Goal: Book appointment/travel/reservation

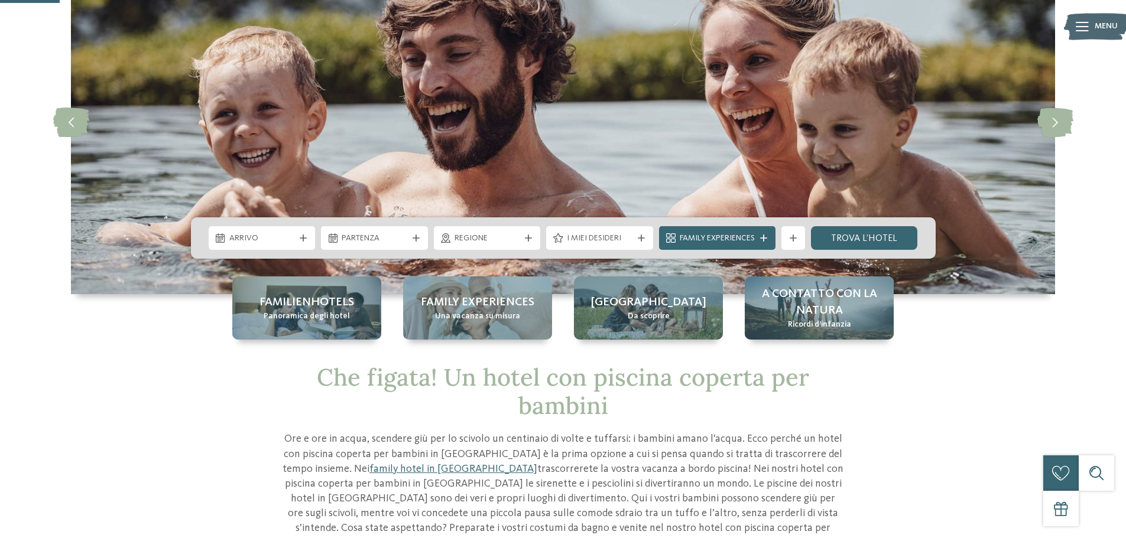
scroll to position [118, 0]
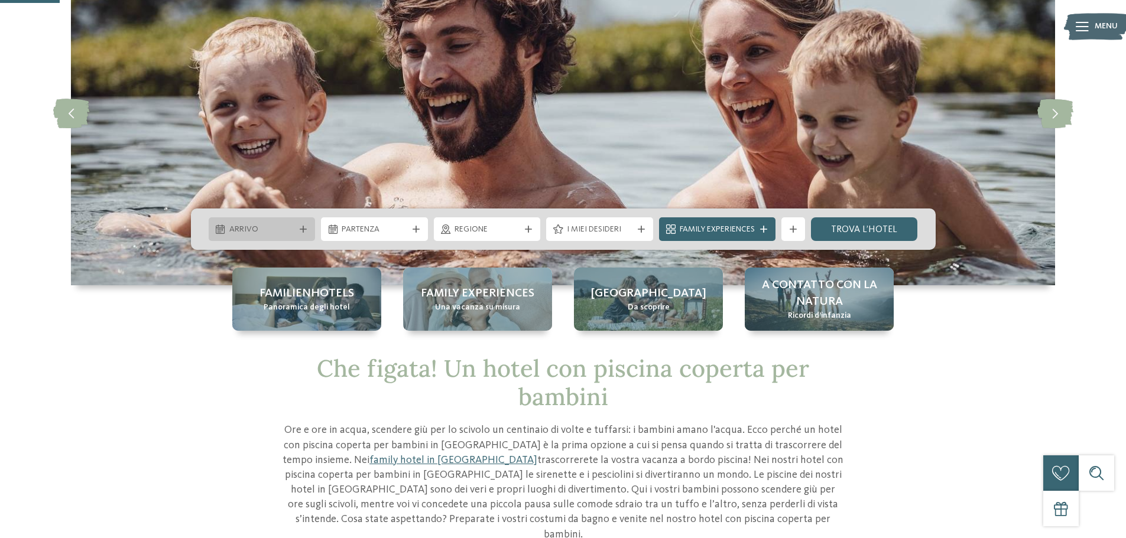
click at [265, 226] on span "Arrivo" at bounding box center [262, 230] width 66 height 12
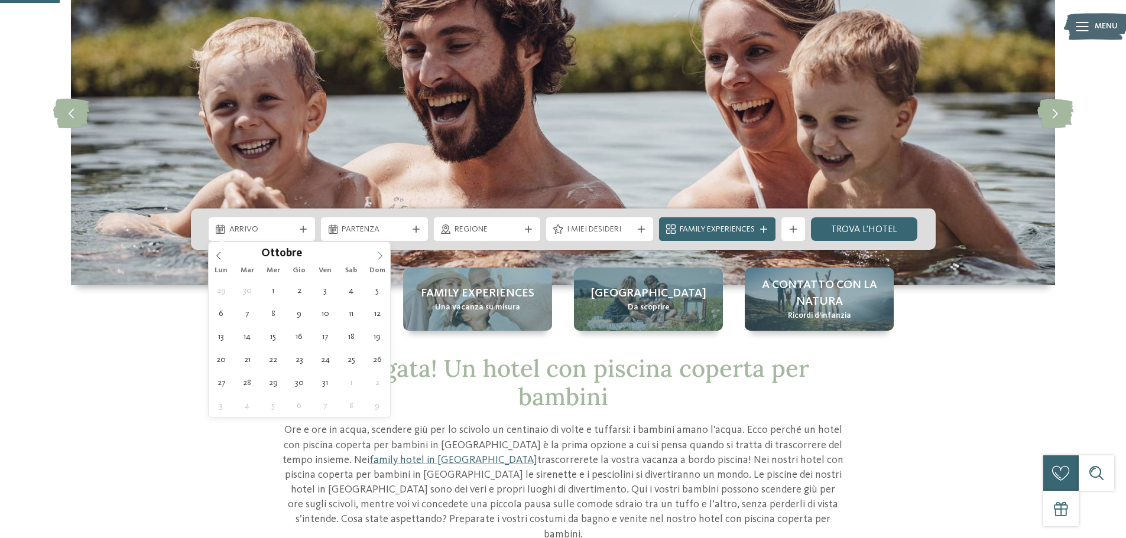
click at [381, 260] on span at bounding box center [380, 252] width 20 height 20
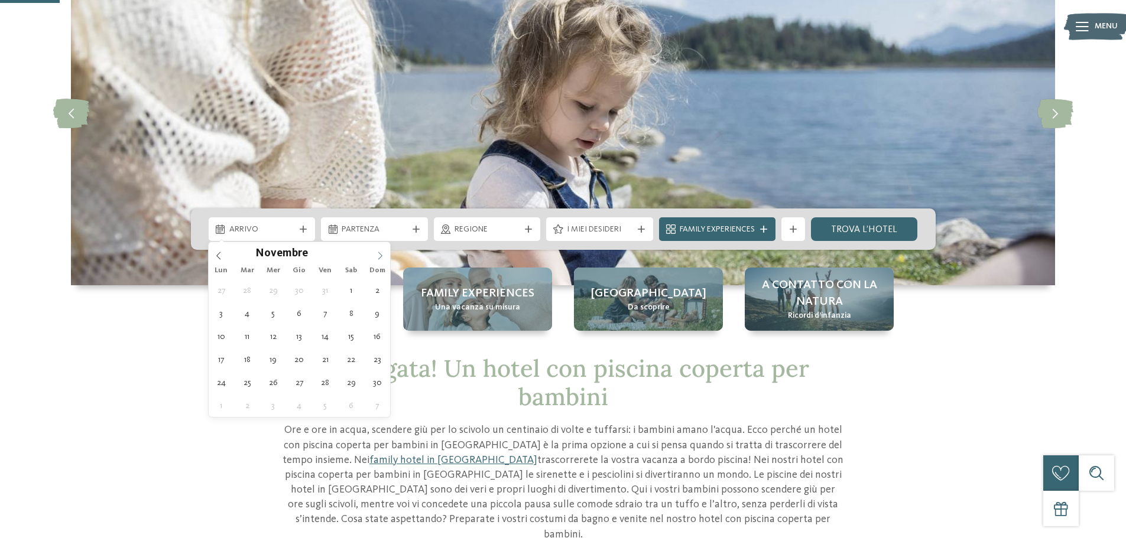
click at [381, 260] on span at bounding box center [380, 252] width 20 height 20
type div "[DATE]"
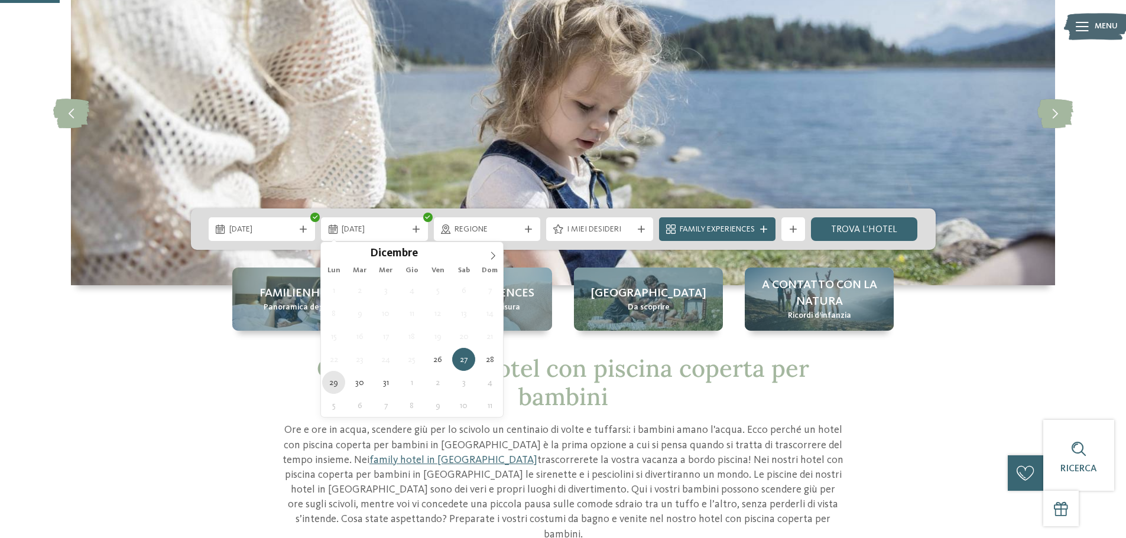
type div "[DATE]"
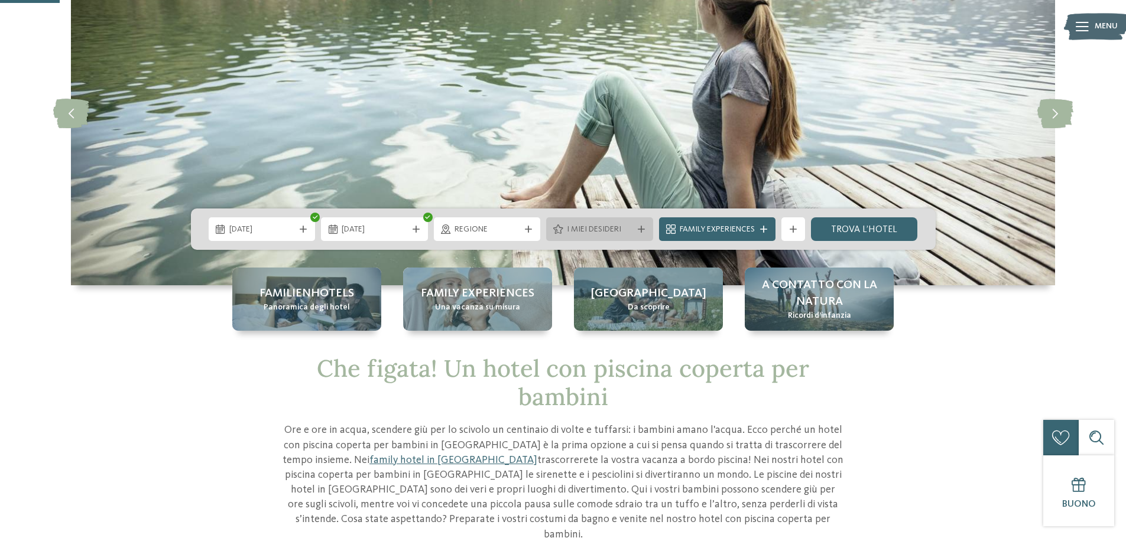
click at [598, 229] on span "I miei desideri" at bounding box center [600, 230] width 66 height 12
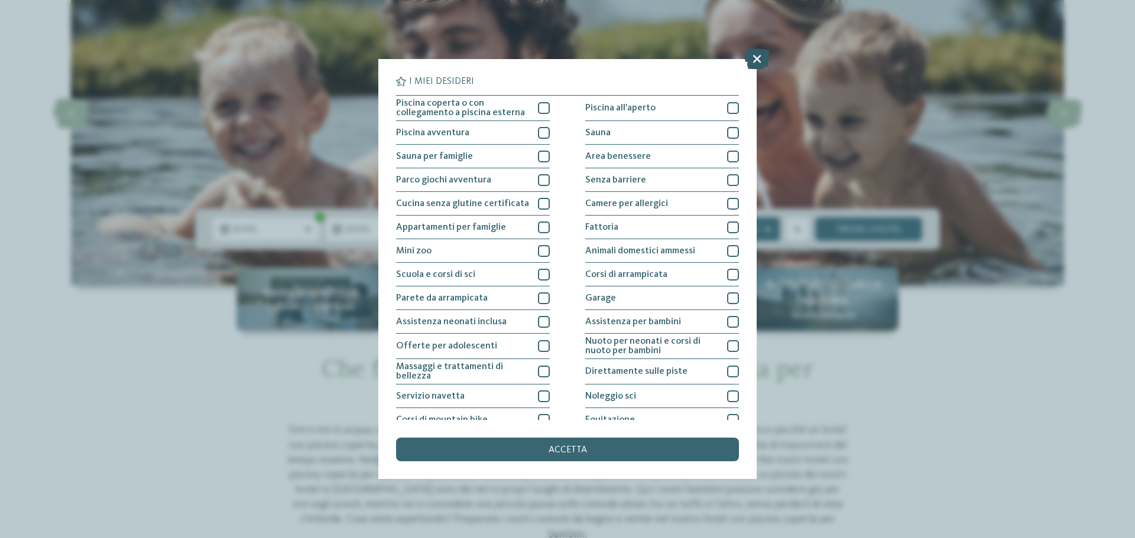
click at [752, 60] on icon at bounding box center [756, 58] width 25 height 21
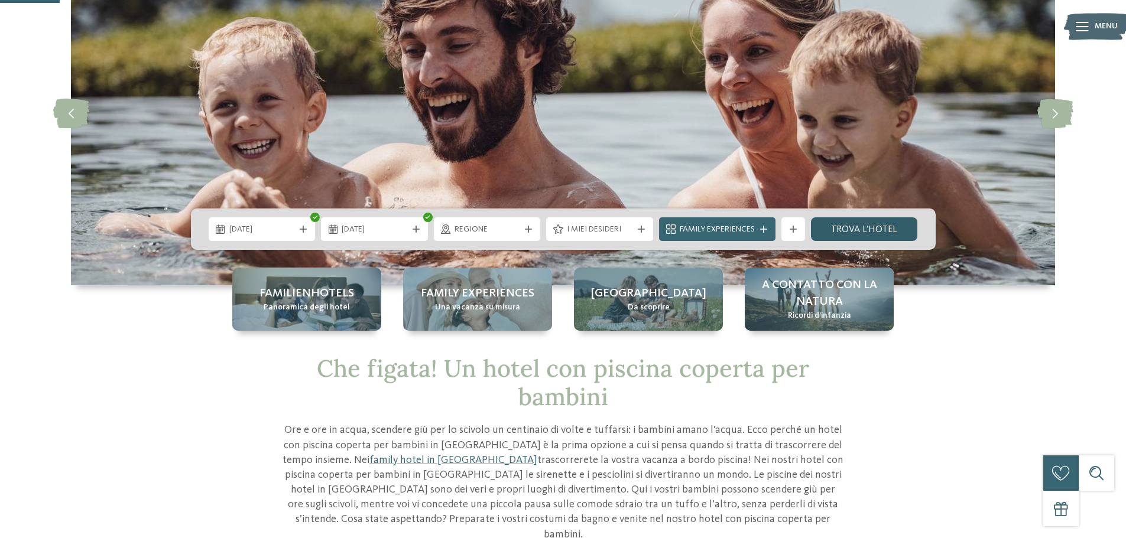
click at [844, 228] on link "trova l’hotel" at bounding box center [864, 229] width 107 height 24
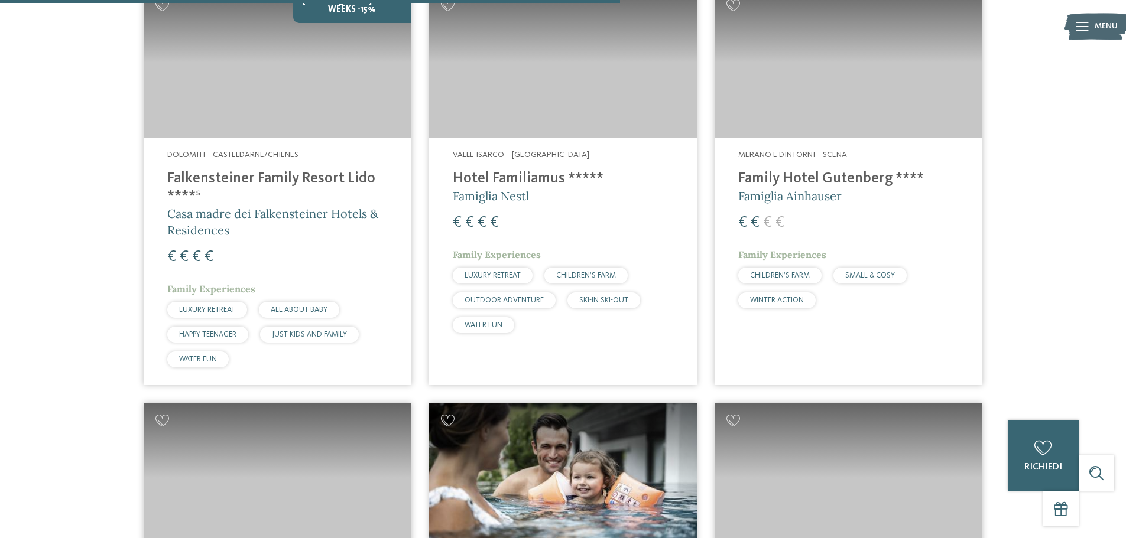
scroll to position [1570, 0]
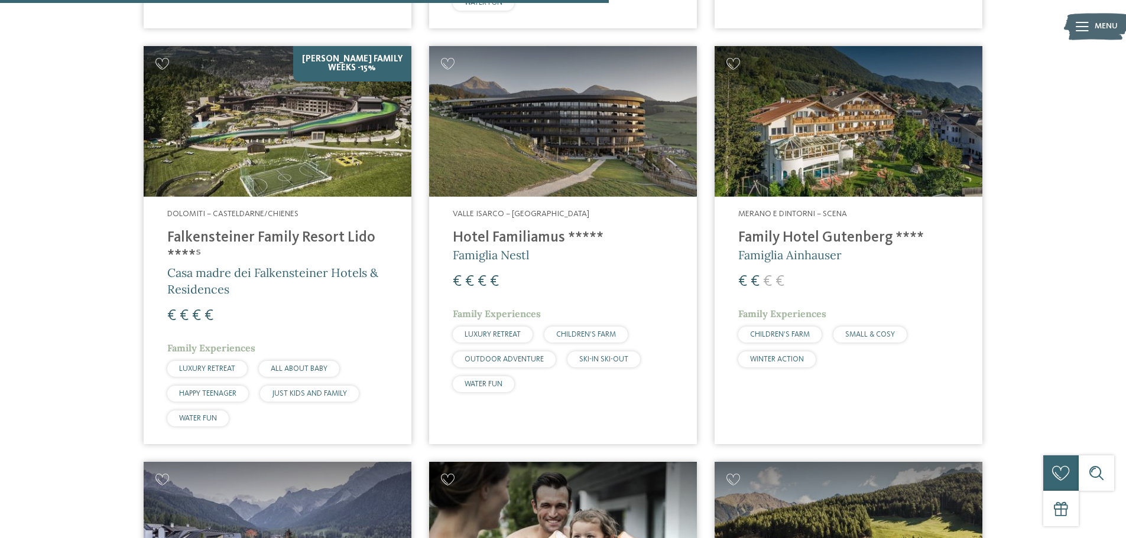
click at [851, 165] on img at bounding box center [848, 121] width 268 height 151
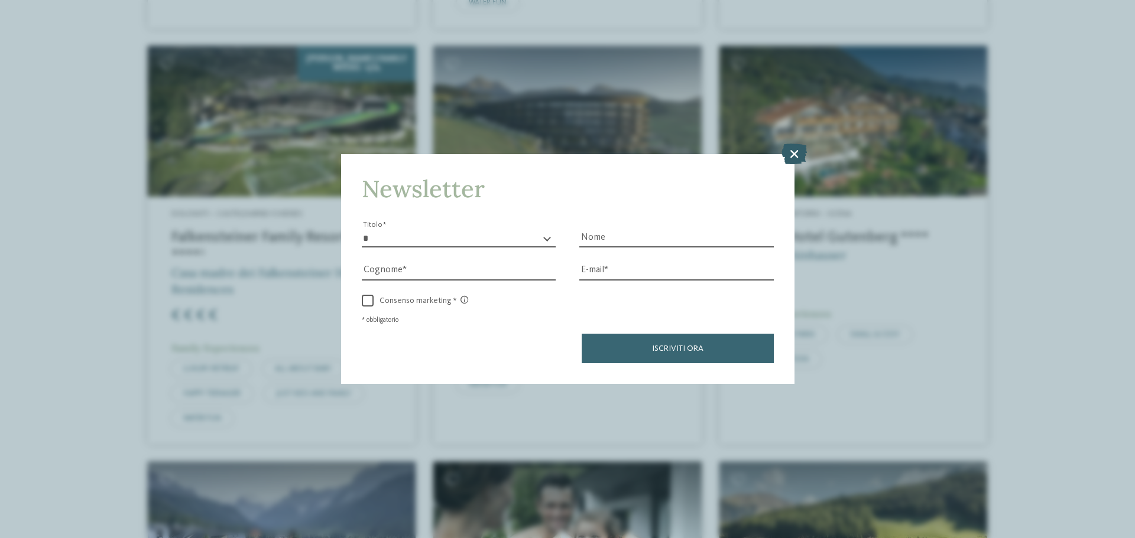
click at [790, 155] on icon at bounding box center [793, 154] width 25 height 21
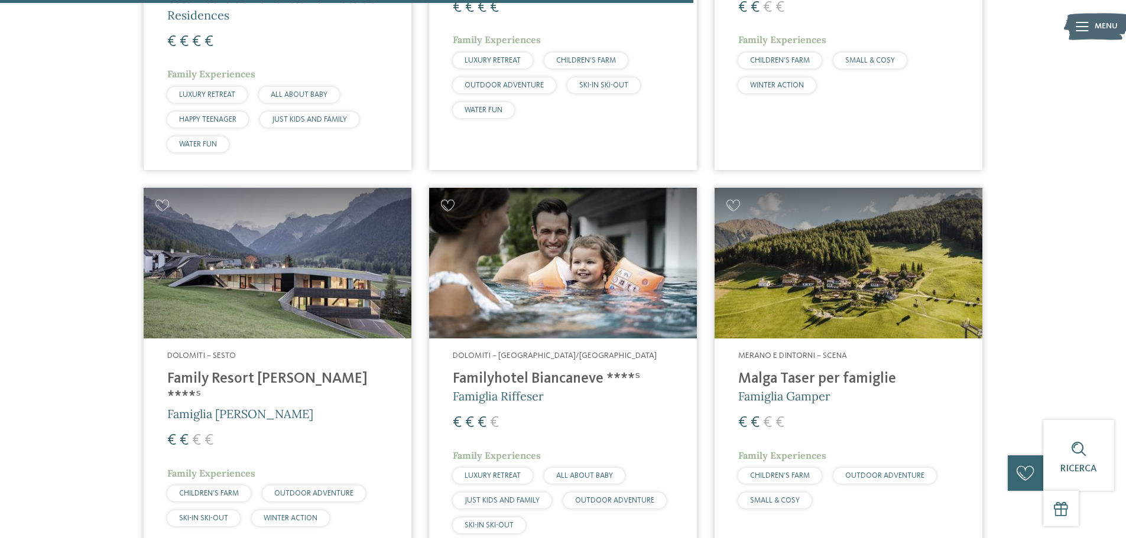
scroll to position [1924, 0]
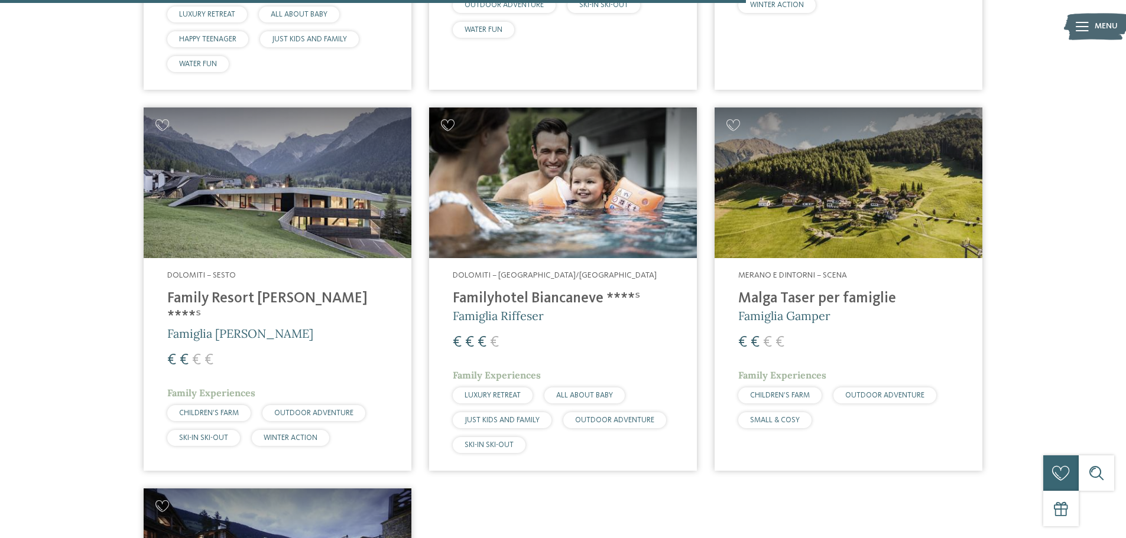
click at [292, 165] on img at bounding box center [278, 183] width 268 height 151
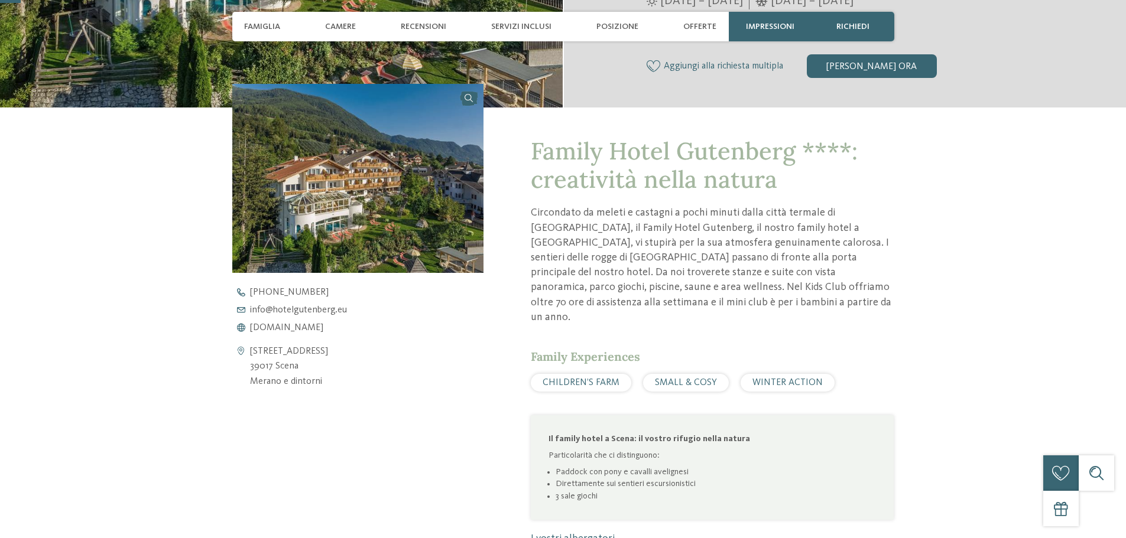
scroll to position [414, 0]
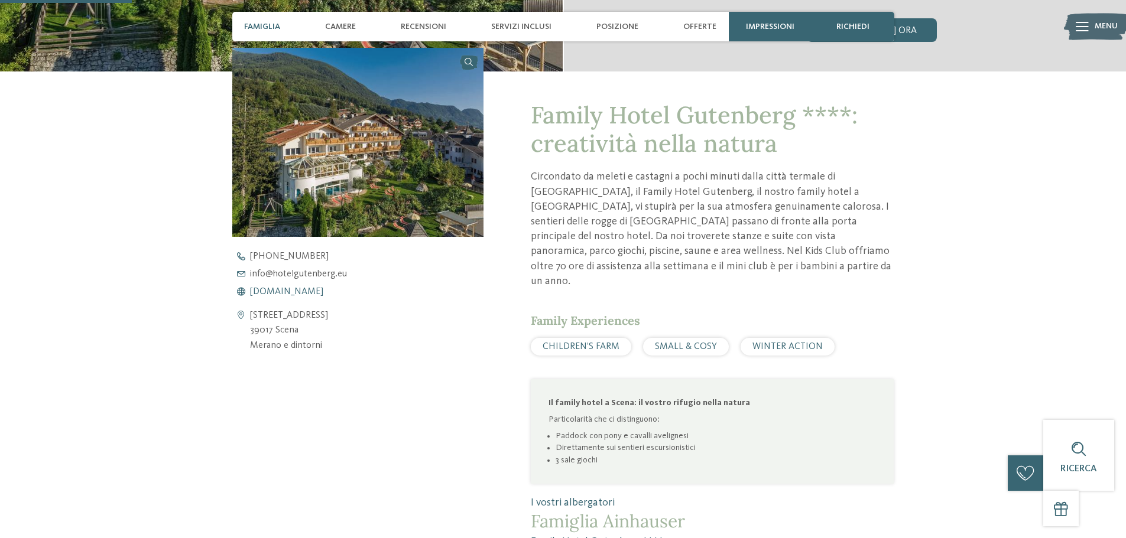
click at [323, 290] on span "www.hotelgutenberg.eu" at bounding box center [286, 291] width 73 height 9
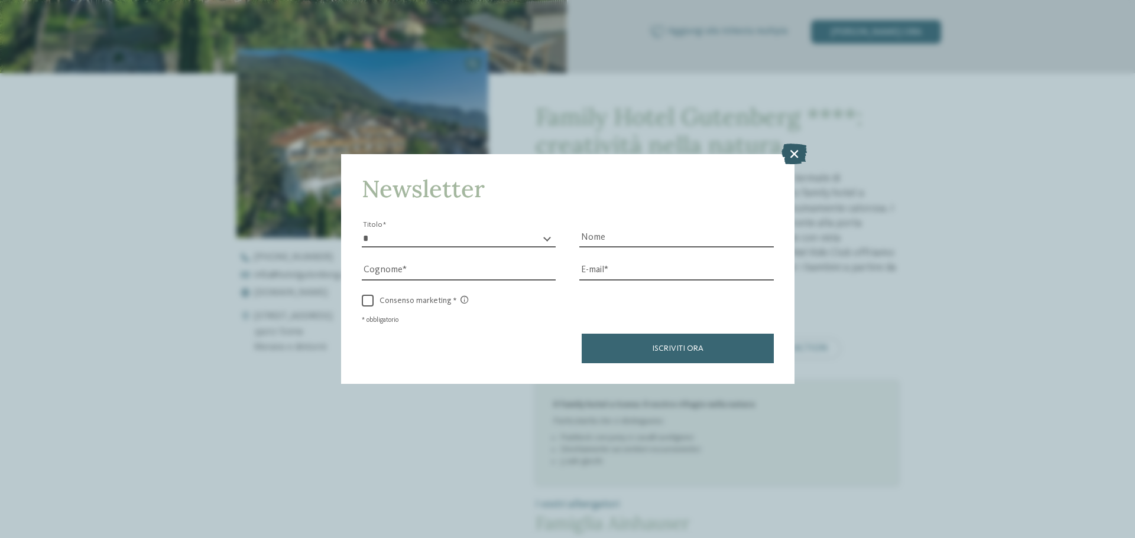
click at [794, 155] on icon at bounding box center [793, 154] width 25 height 21
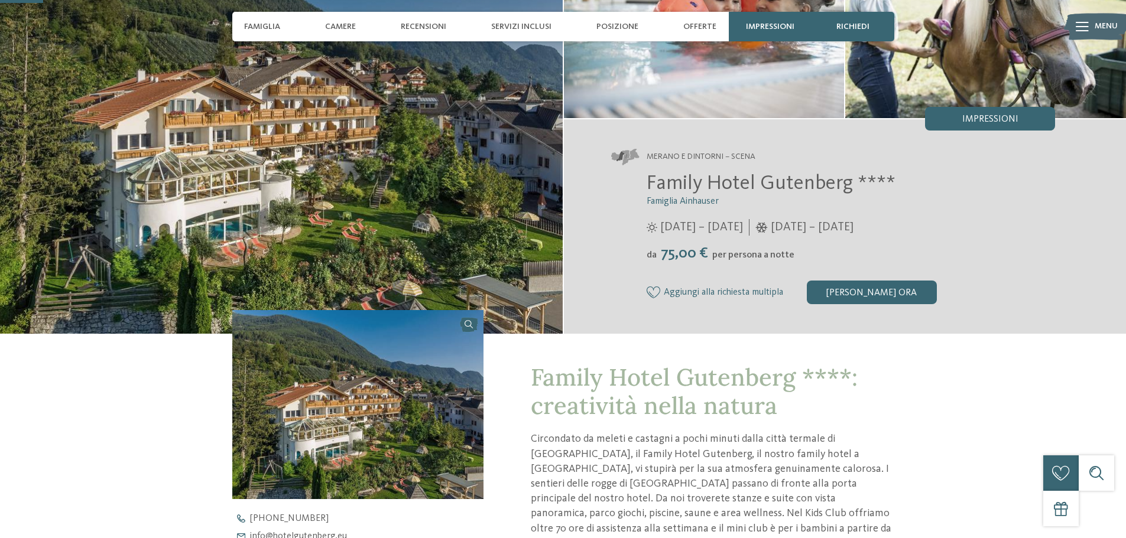
scroll to position [118, 0]
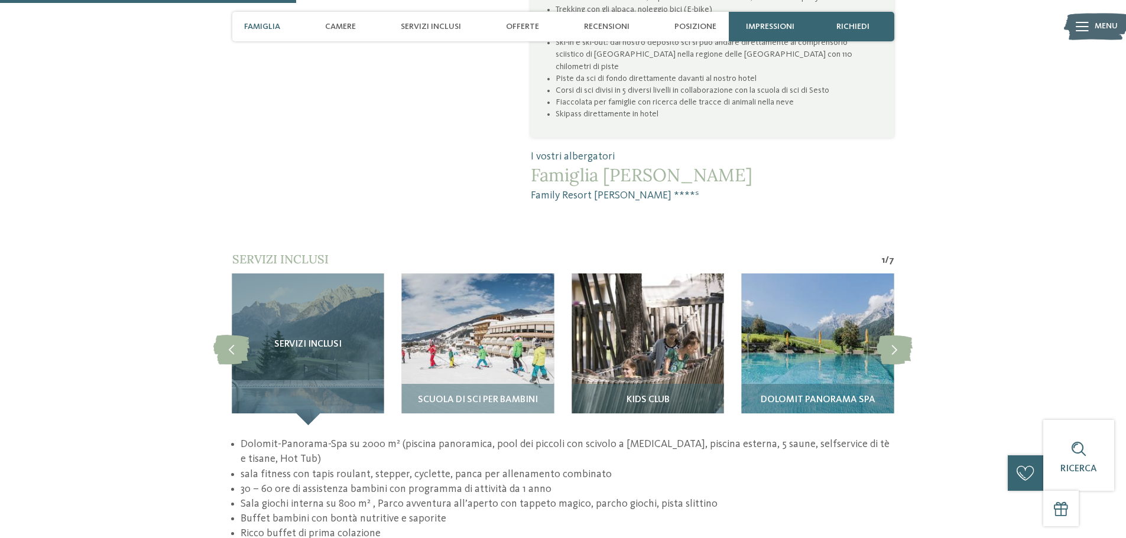
scroll to position [946, 0]
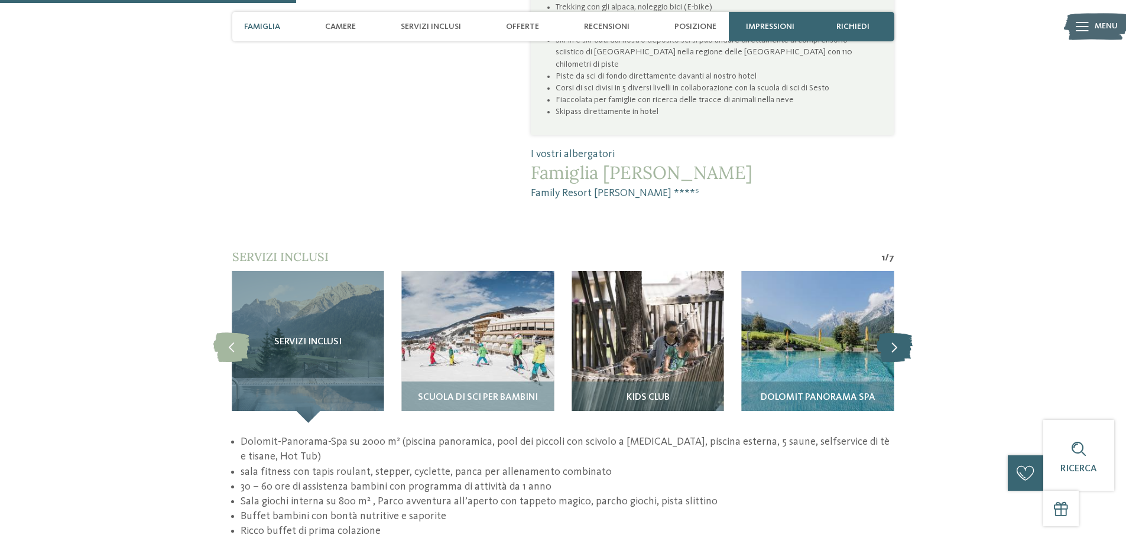
click at [890, 332] on icon at bounding box center [894, 347] width 36 height 30
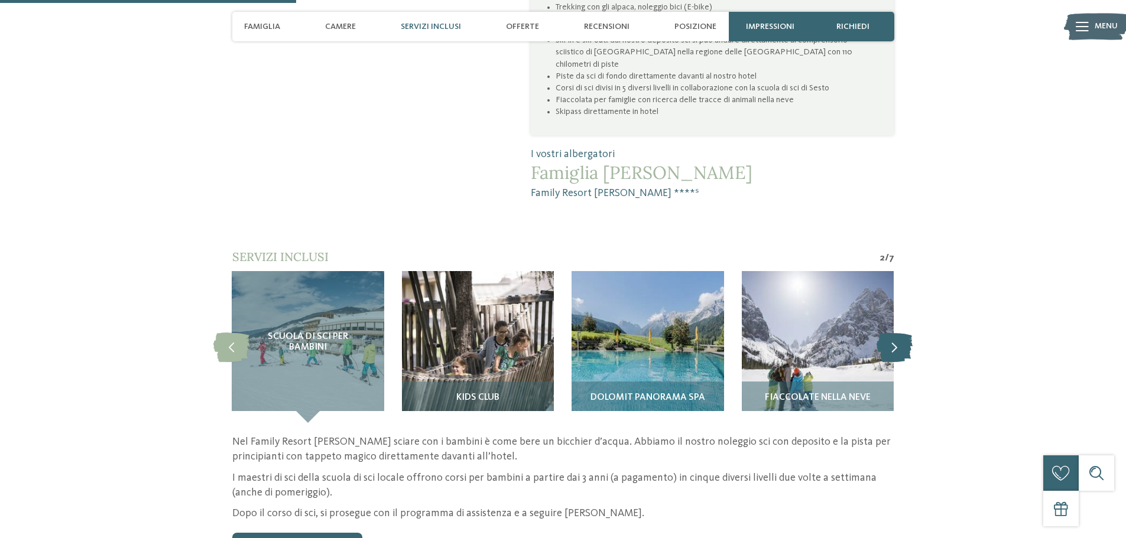
click at [890, 332] on icon at bounding box center [894, 347] width 36 height 30
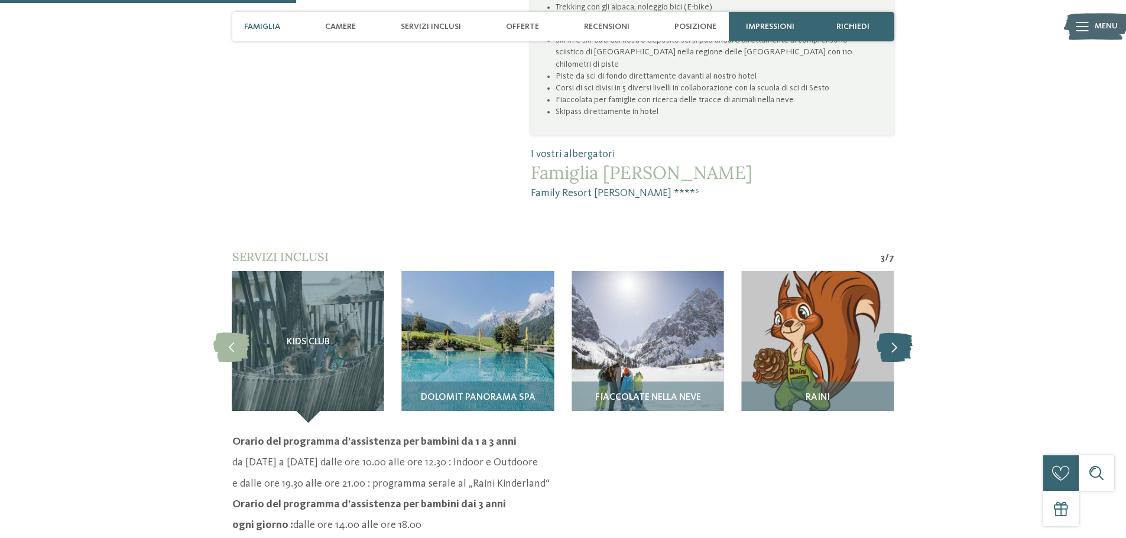
click at [890, 332] on icon at bounding box center [894, 347] width 36 height 30
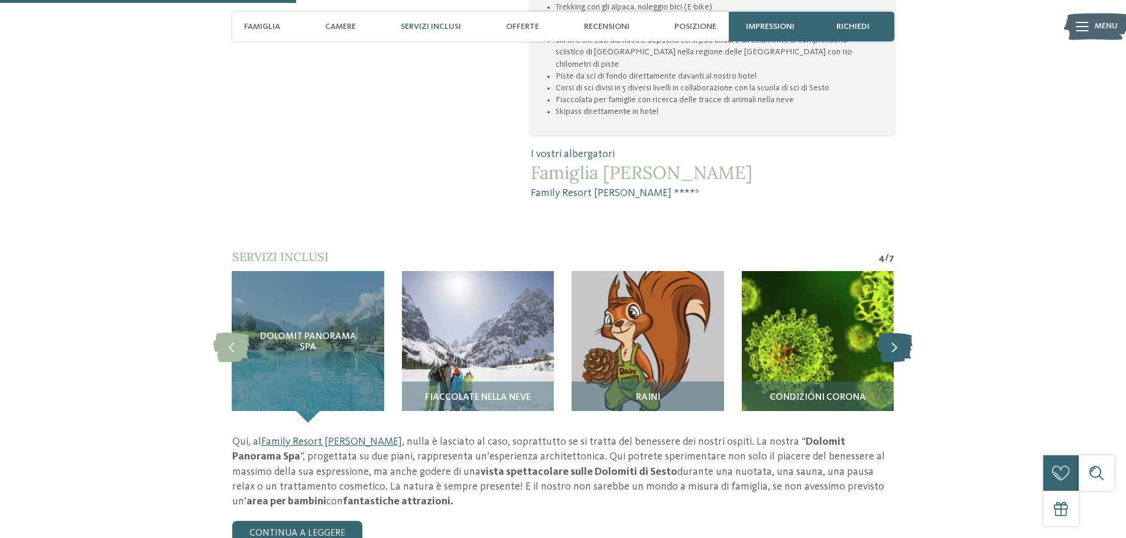
click at [890, 332] on icon at bounding box center [894, 347] width 36 height 30
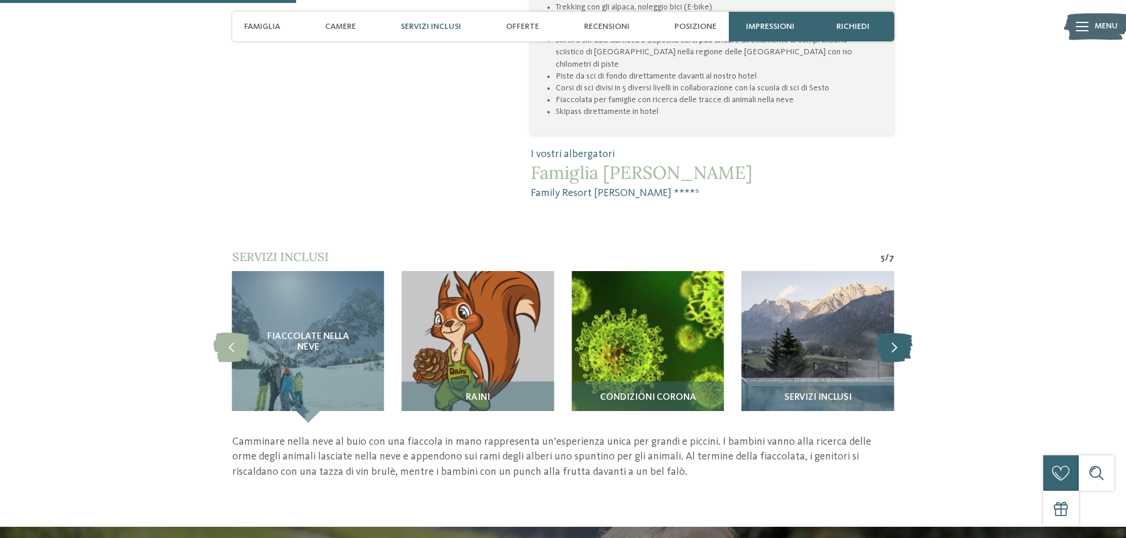
click at [890, 332] on icon at bounding box center [894, 347] width 36 height 30
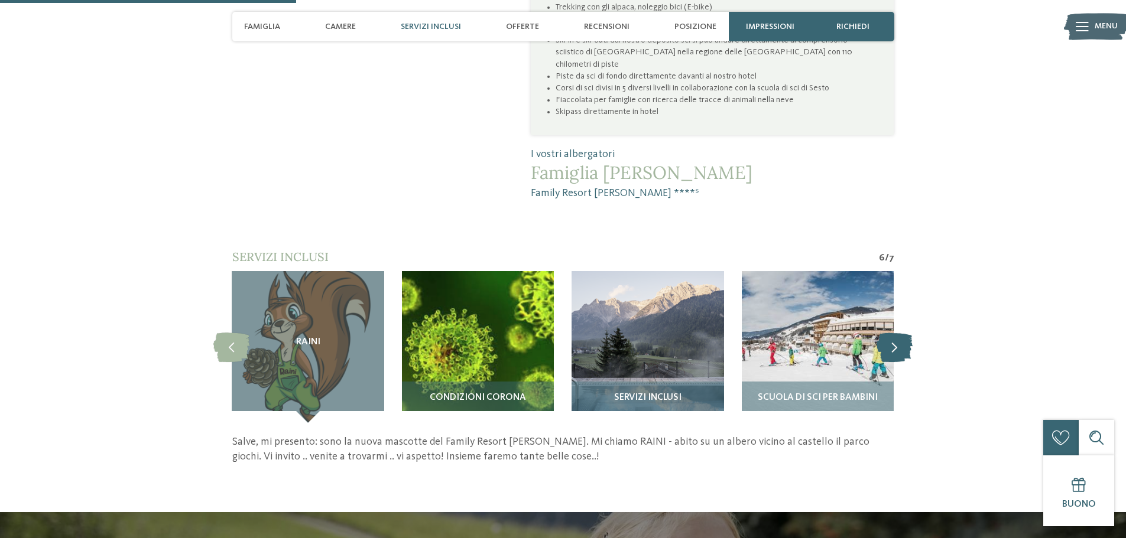
click at [890, 332] on icon at bounding box center [894, 347] width 36 height 30
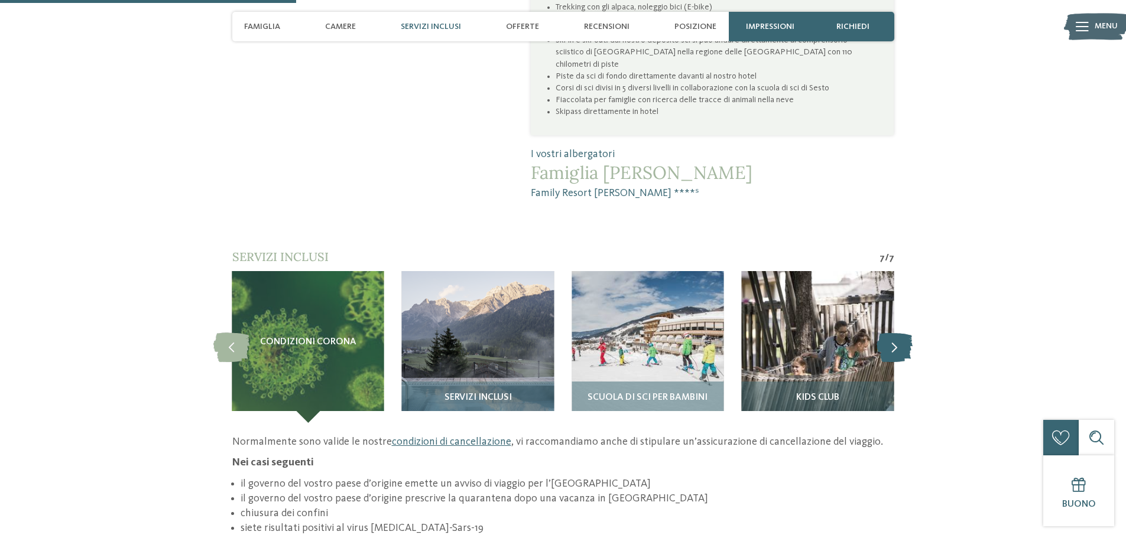
click at [890, 332] on icon at bounding box center [894, 347] width 36 height 30
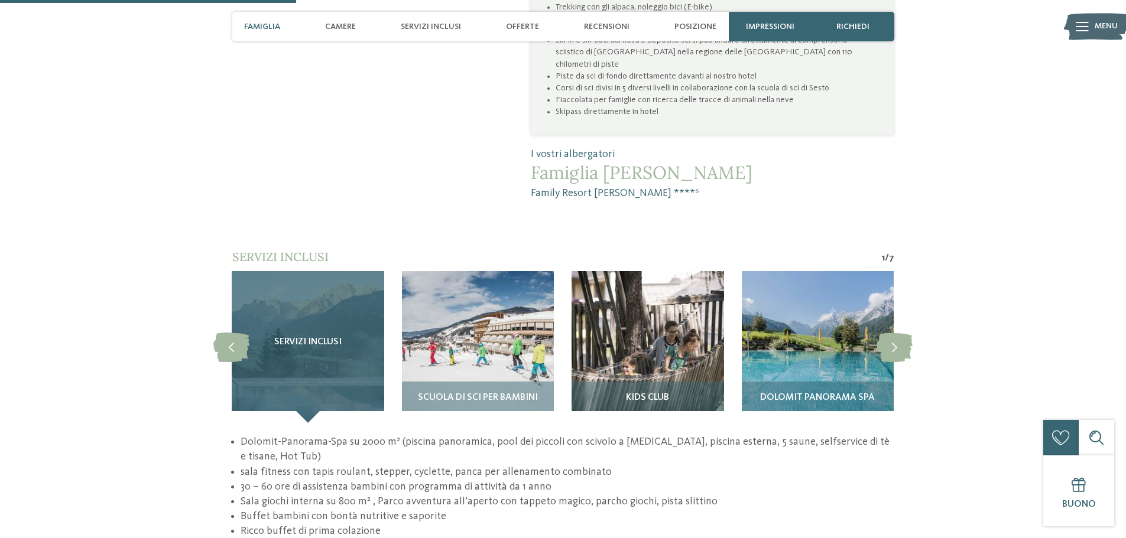
click at [272, 337] on h3 "Servizi inclusi" at bounding box center [307, 342] width 105 height 11
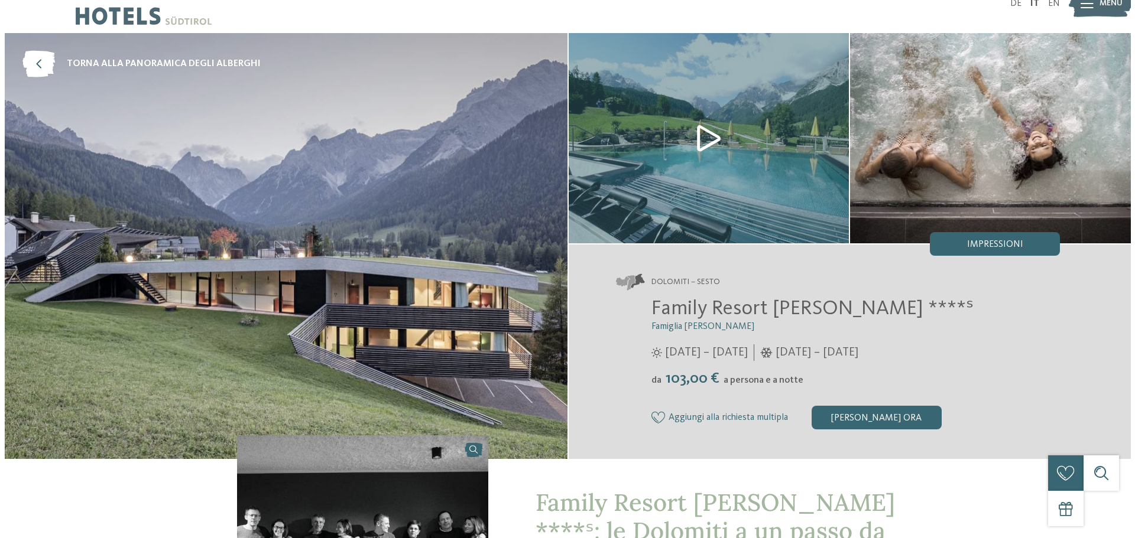
scroll to position [0, 0]
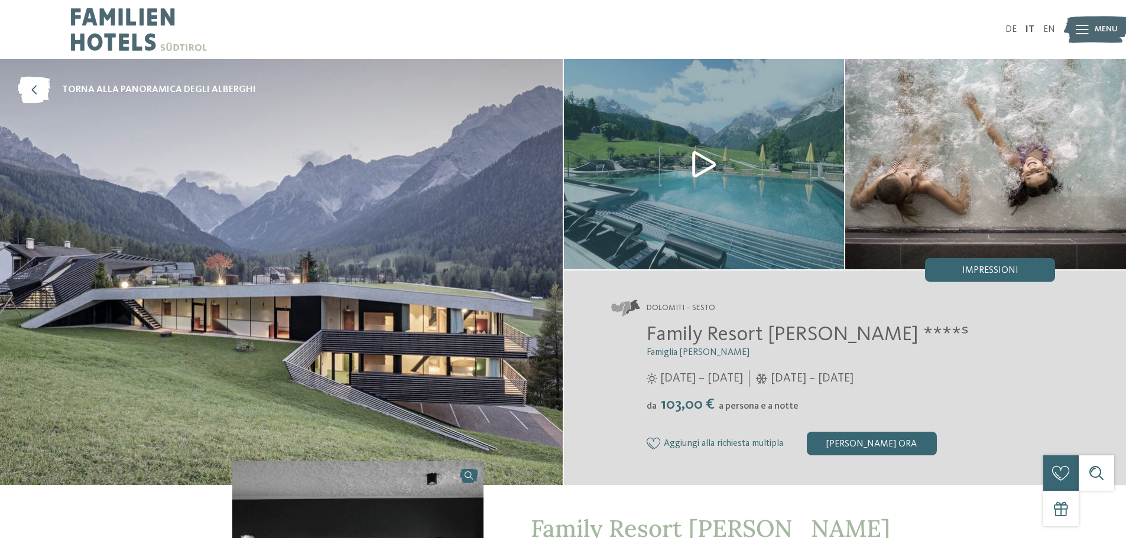
click at [1090, 30] on img at bounding box center [1096, 30] width 65 height 33
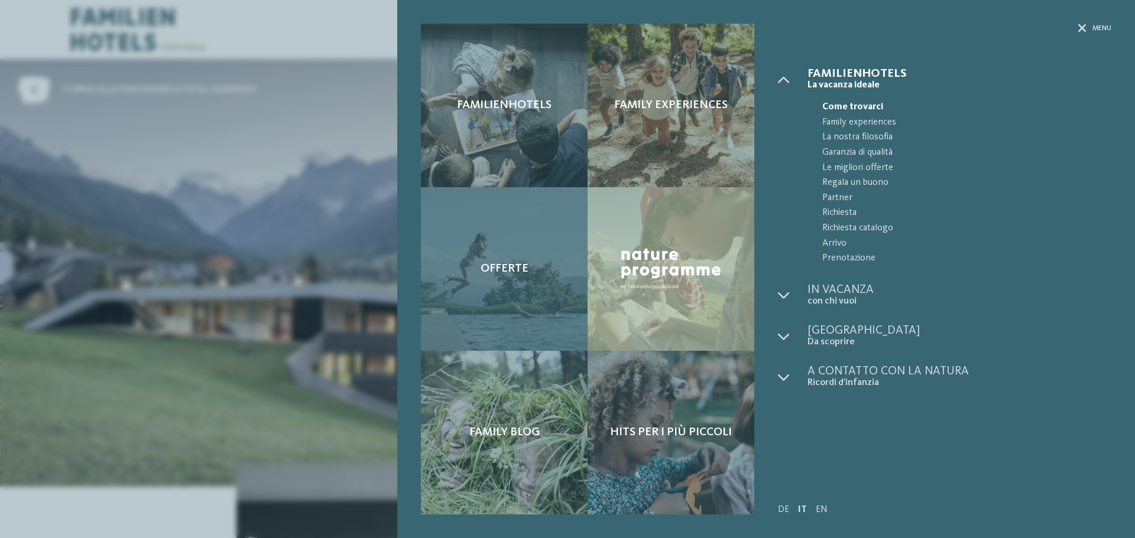
click at [469, 226] on div "Offerte" at bounding box center [504, 269] width 167 height 164
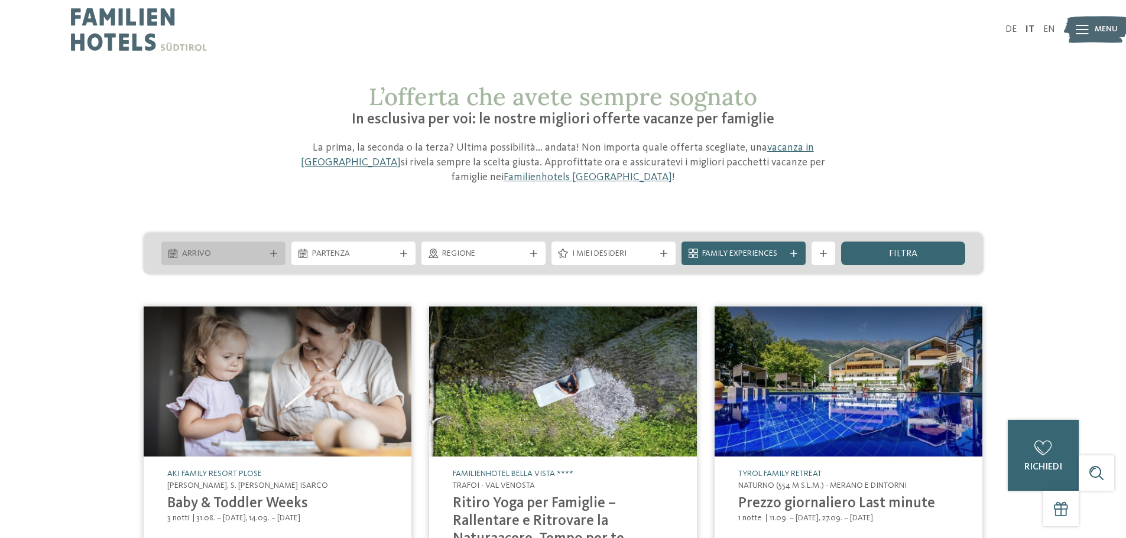
click at [193, 252] on span "Arrivo" at bounding box center [223, 254] width 83 height 12
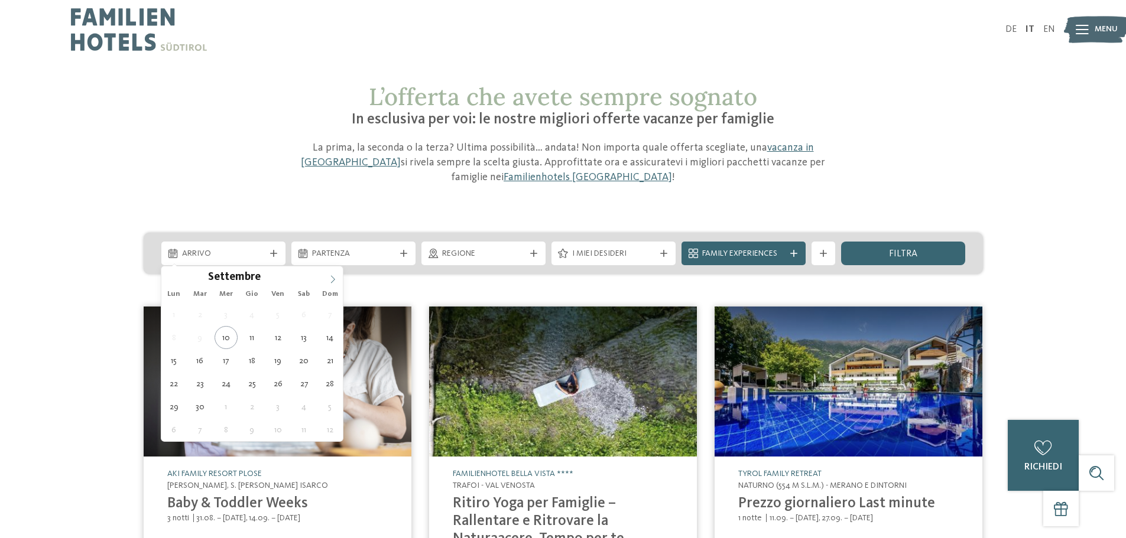
click at [335, 276] on icon at bounding box center [333, 279] width 8 height 8
type div "26.12.2025"
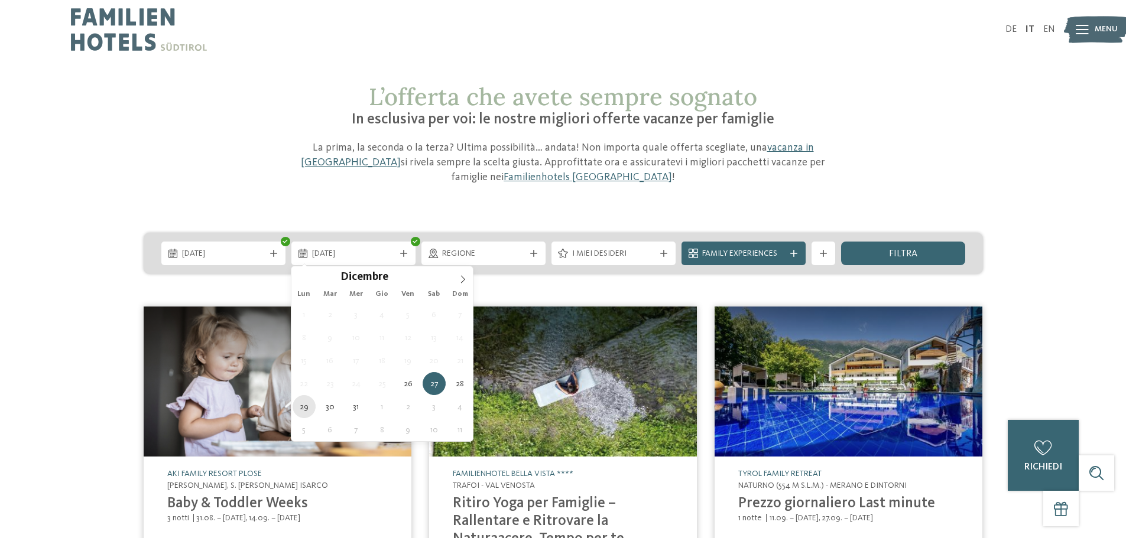
type div "29.12.2025"
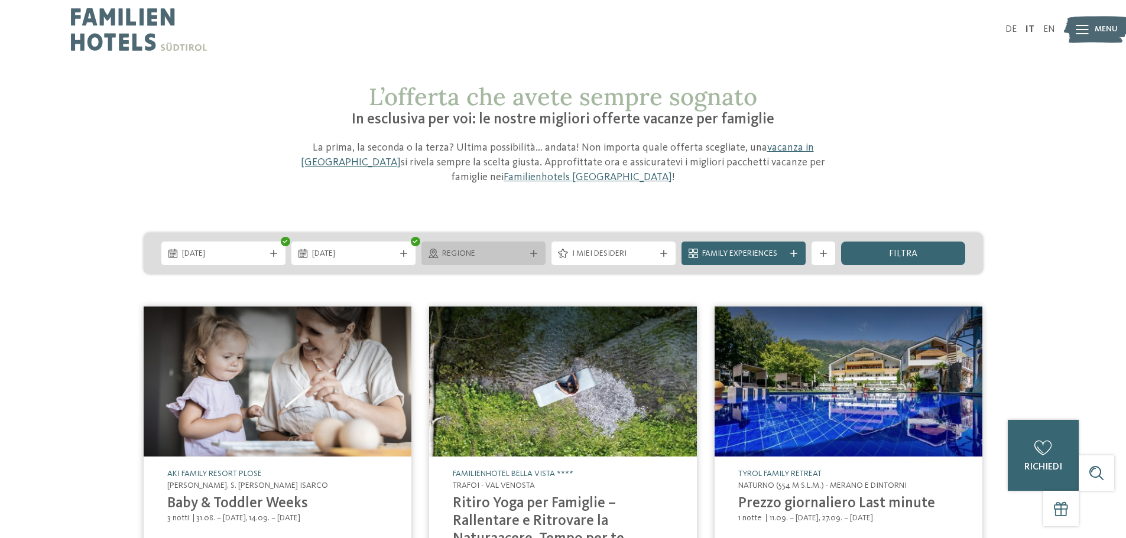
click at [518, 254] on span "Regione" at bounding box center [483, 254] width 83 height 12
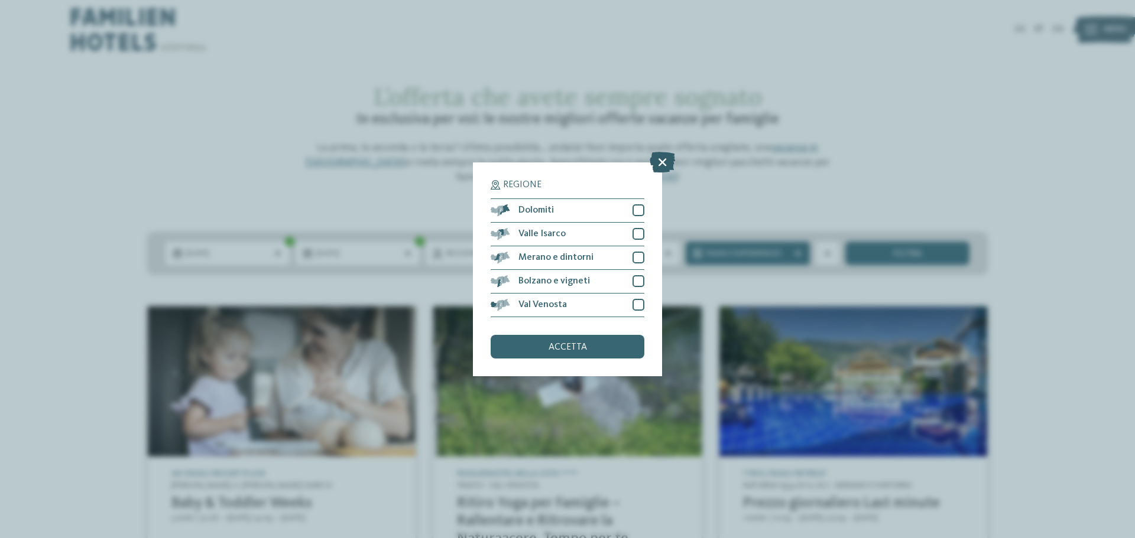
click at [662, 161] on icon at bounding box center [661, 161] width 25 height 21
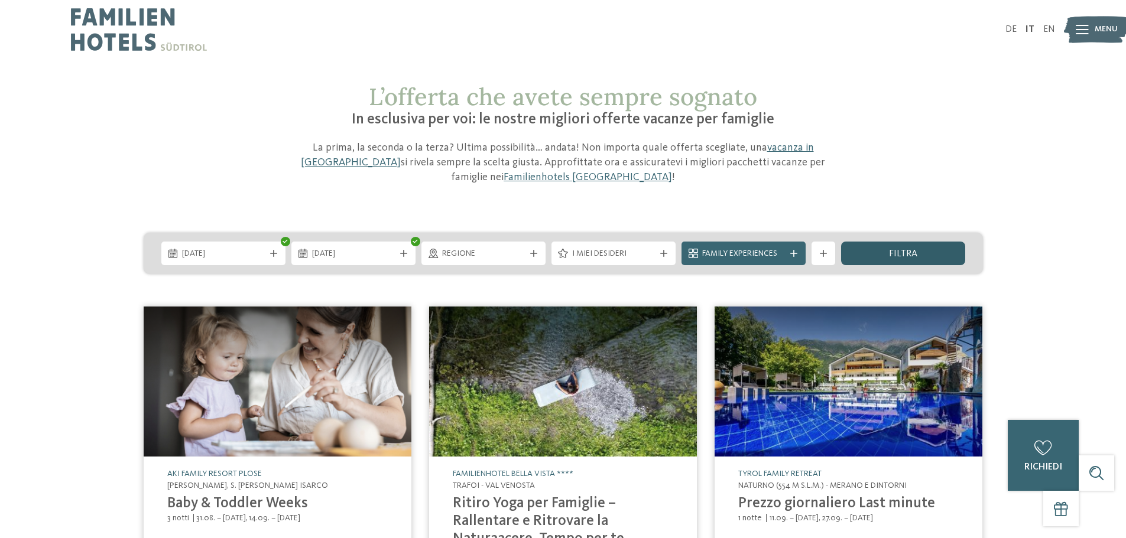
click at [863, 249] on div "filtra" at bounding box center [903, 254] width 124 height 24
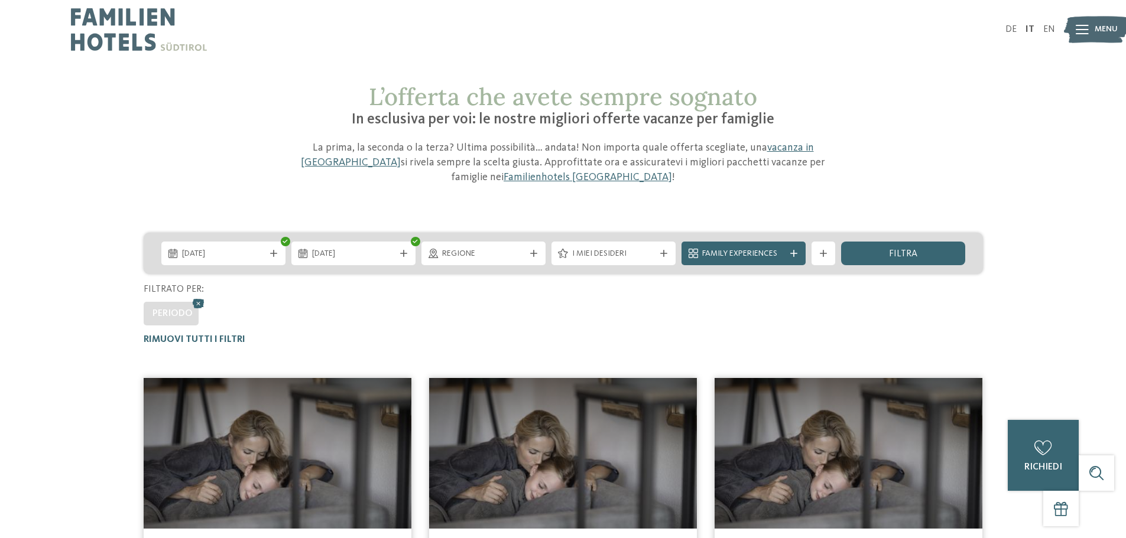
click at [108, 30] on img at bounding box center [139, 29] width 136 height 59
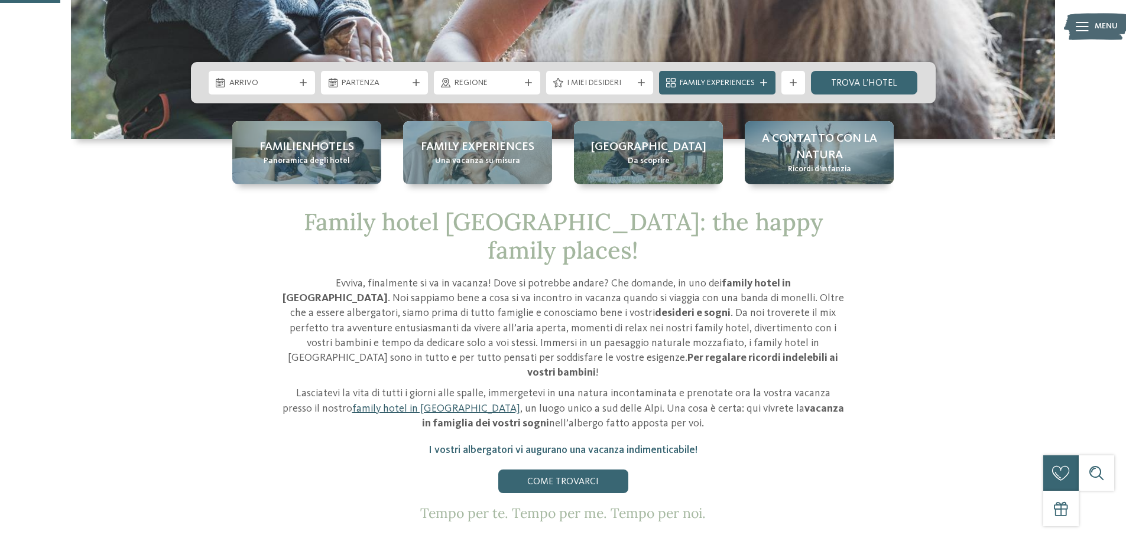
scroll to position [295, 0]
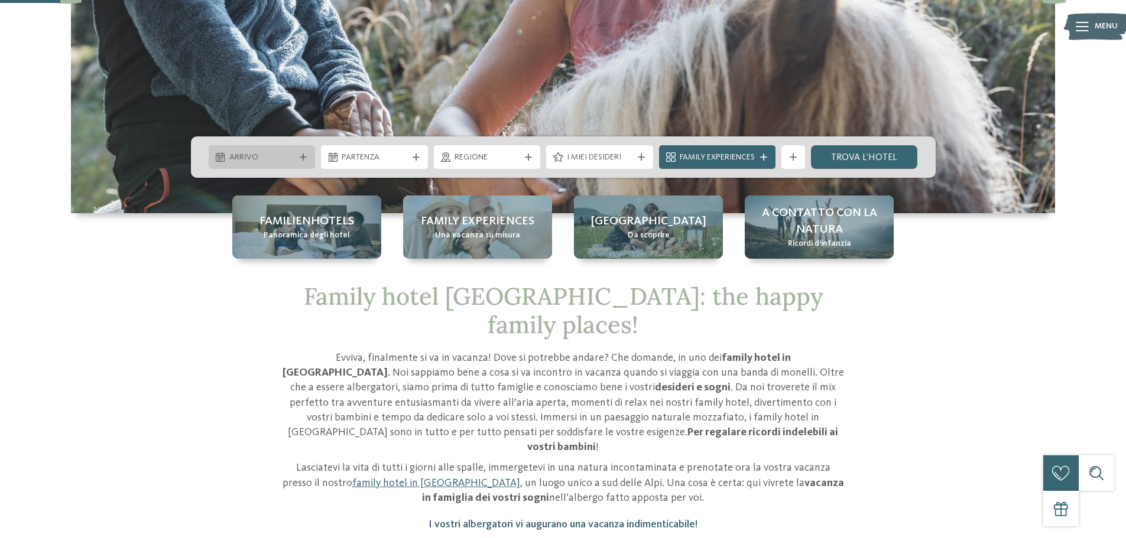
click at [276, 149] on div "Arrivo" at bounding box center [262, 157] width 107 height 24
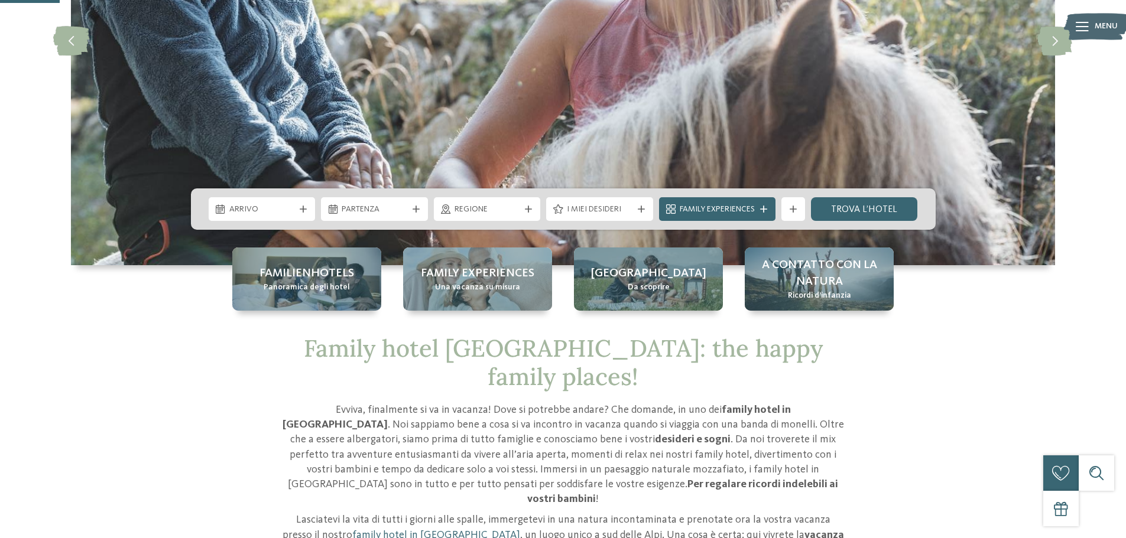
scroll to position [0, 0]
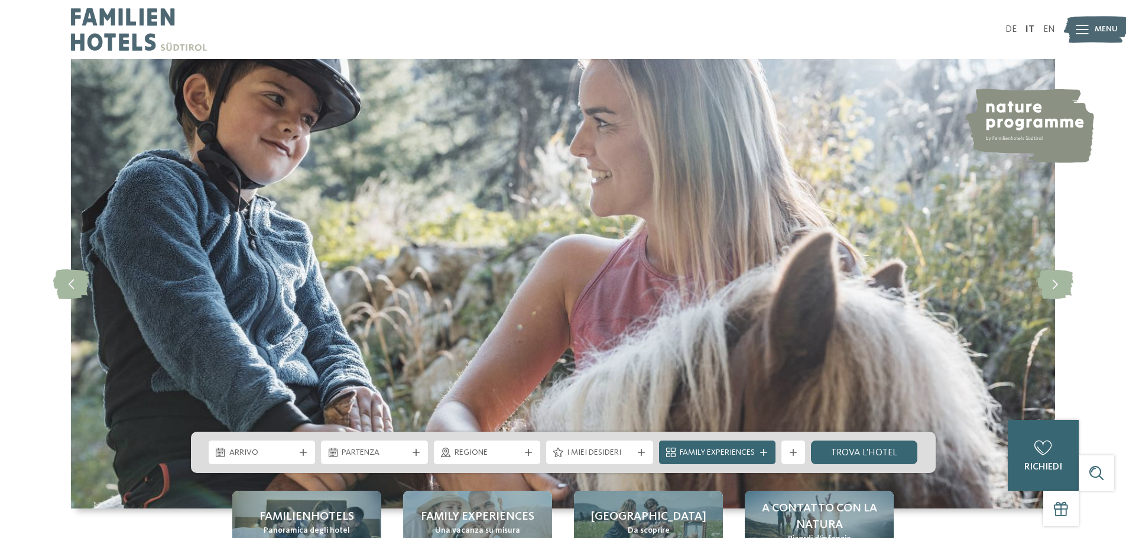
click at [145, 40] on img at bounding box center [139, 29] width 136 height 59
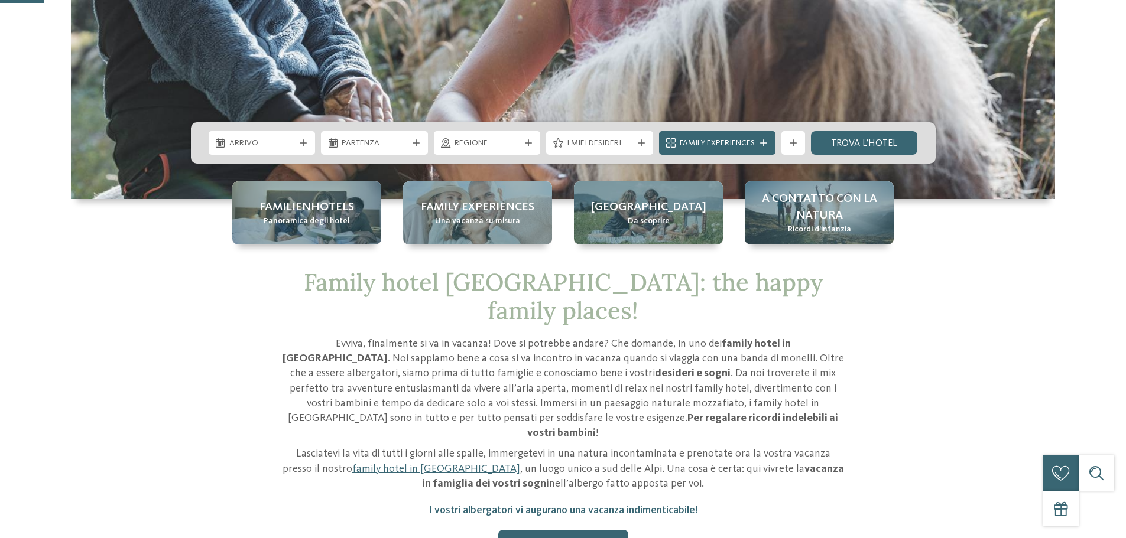
scroll to position [355, 0]
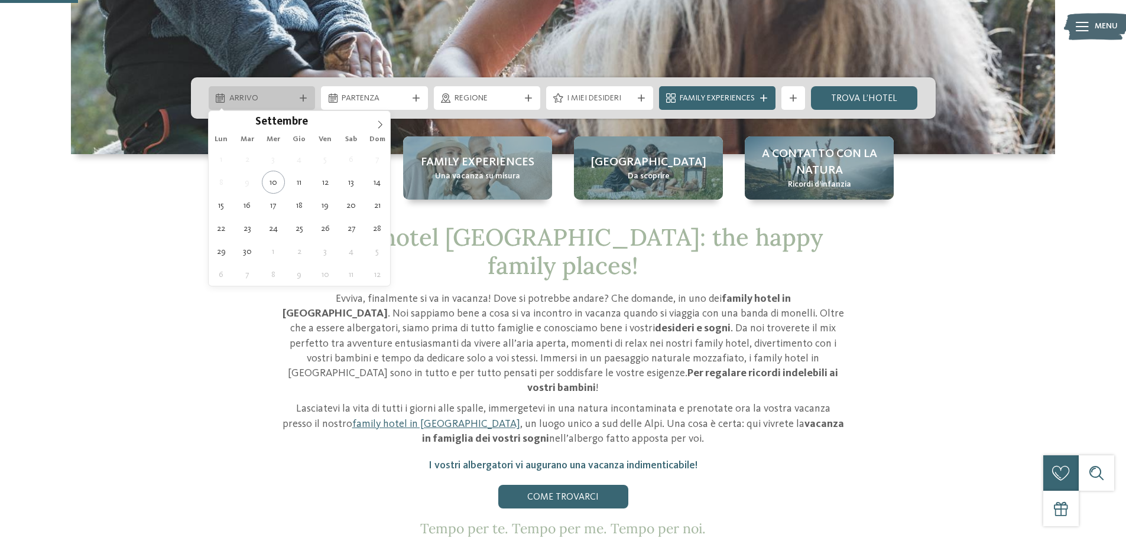
click at [238, 96] on span "Arrivo" at bounding box center [262, 99] width 66 height 12
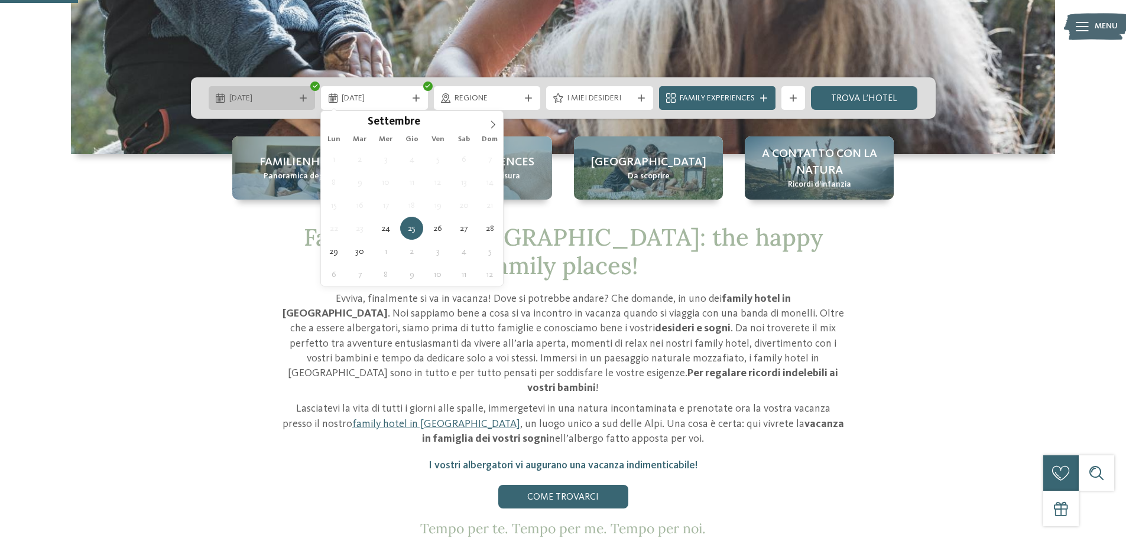
click at [307, 95] on div at bounding box center [303, 98] width 12 height 7
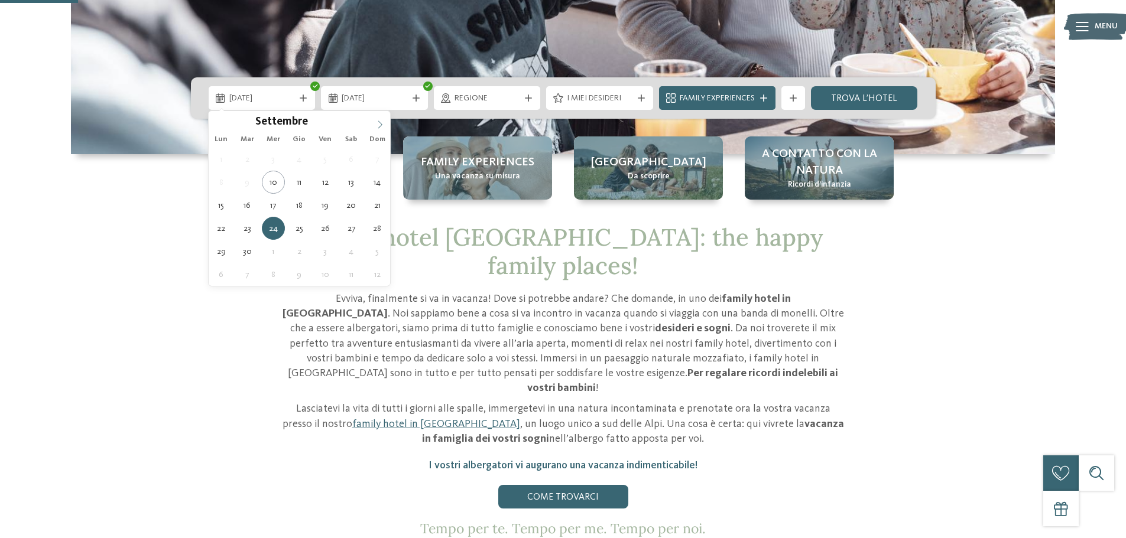
click at [373, 124] on span at bounding box center [380, 121] width 20 height 20
type div "26.12.2025"
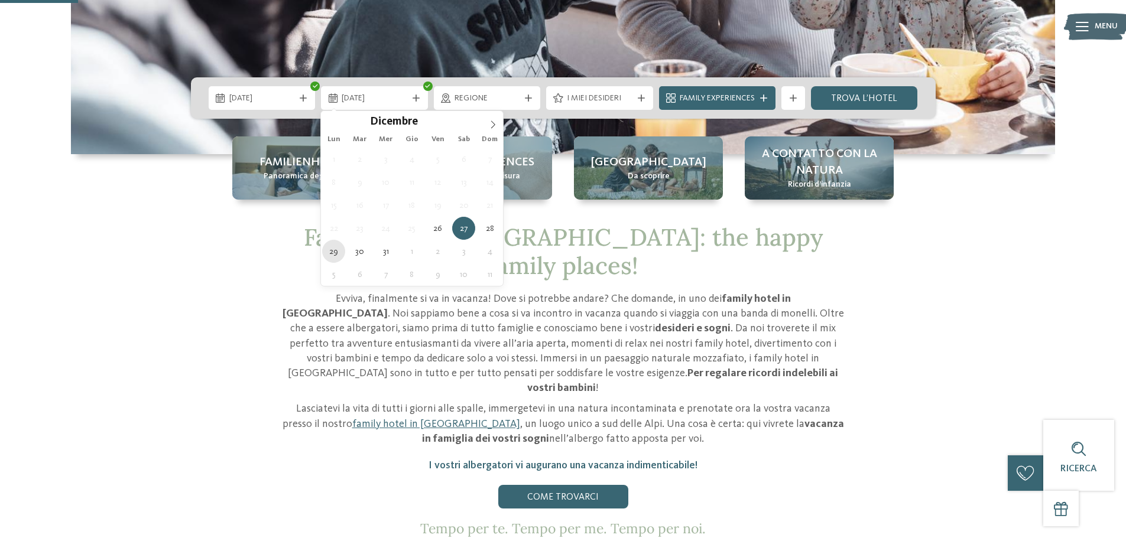
type div "29.12.2025"
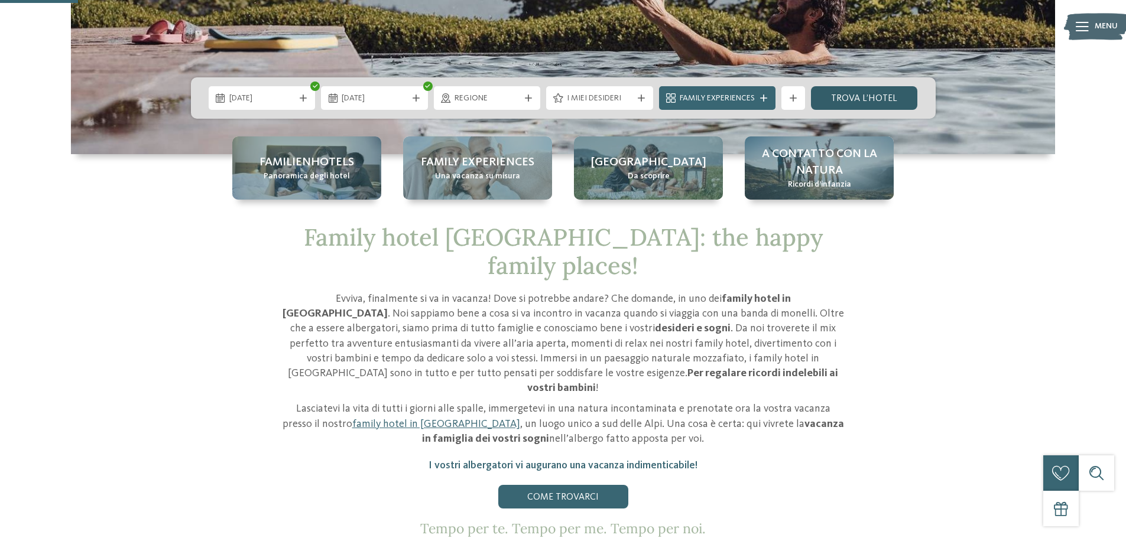
click at [839, 99] on link "trova l’hotel" at bounding box center [864, 98] width 107 height 24
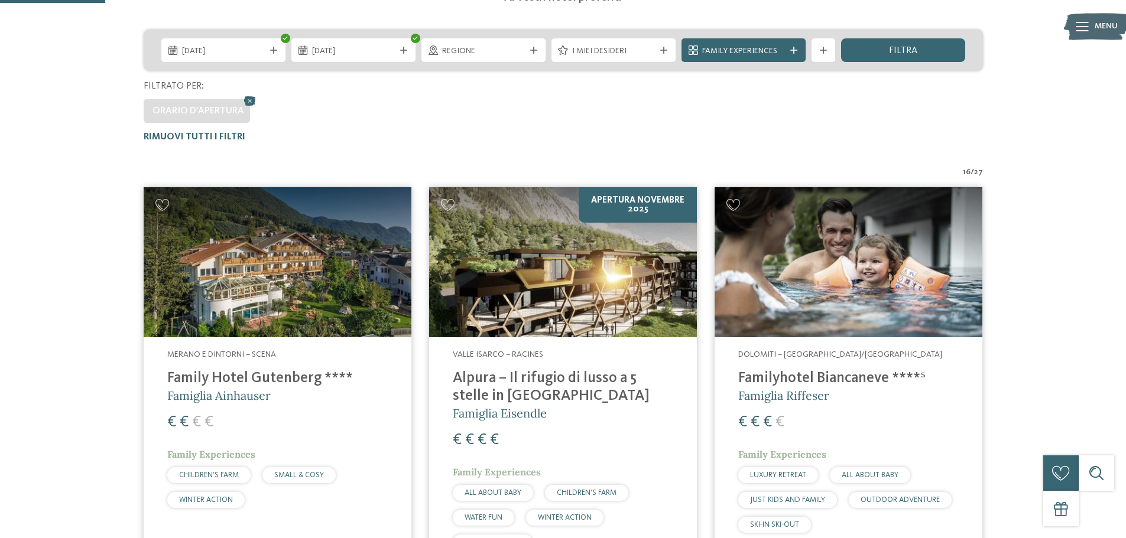
scroll to position [269, 0]
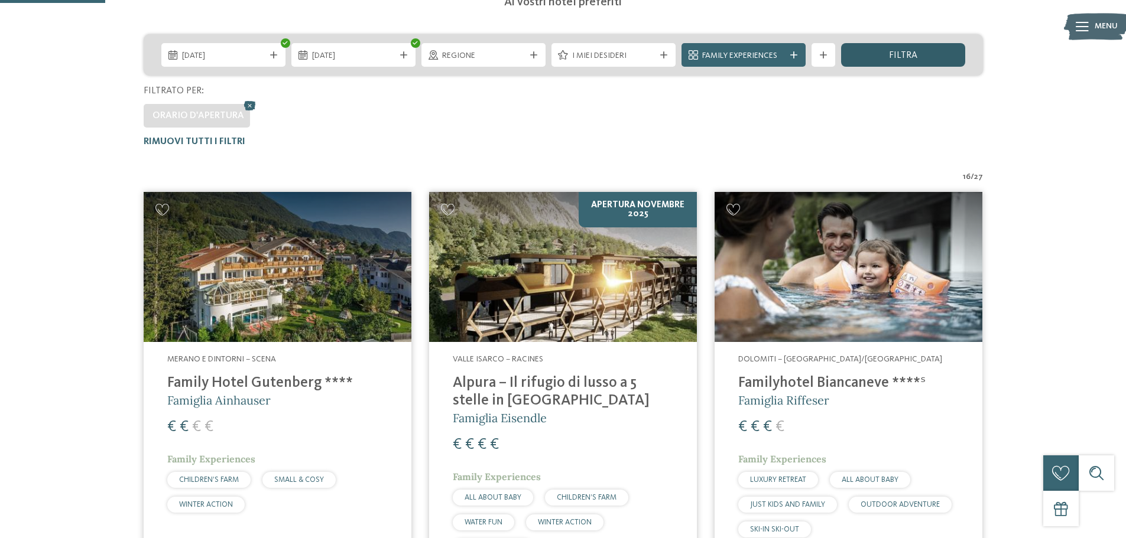
click at [875, 57] on div "filtra" at bounding box center [903, 55] width 124 height 24
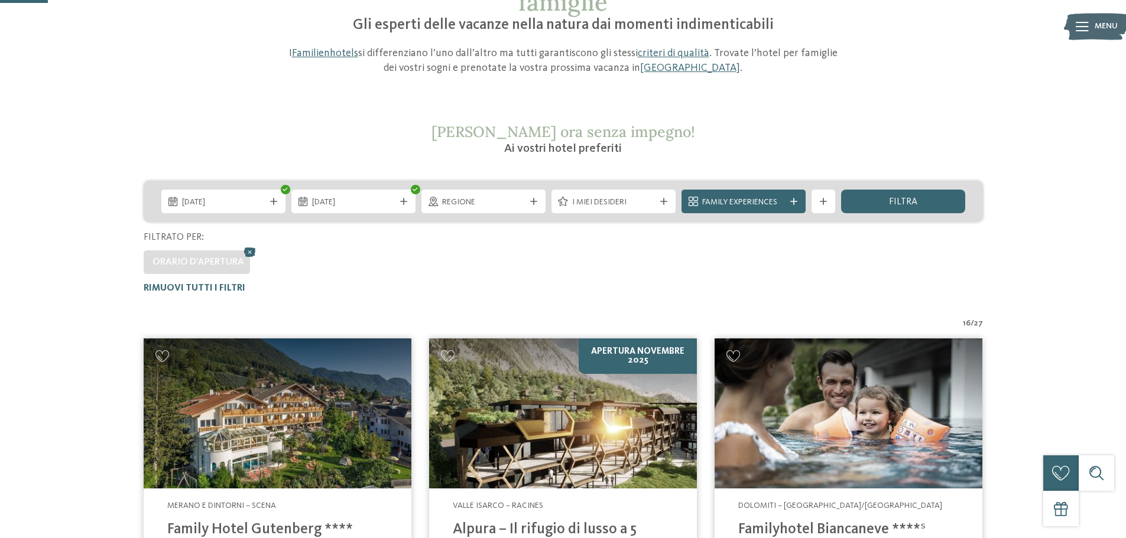
scroll to position [92, 0]
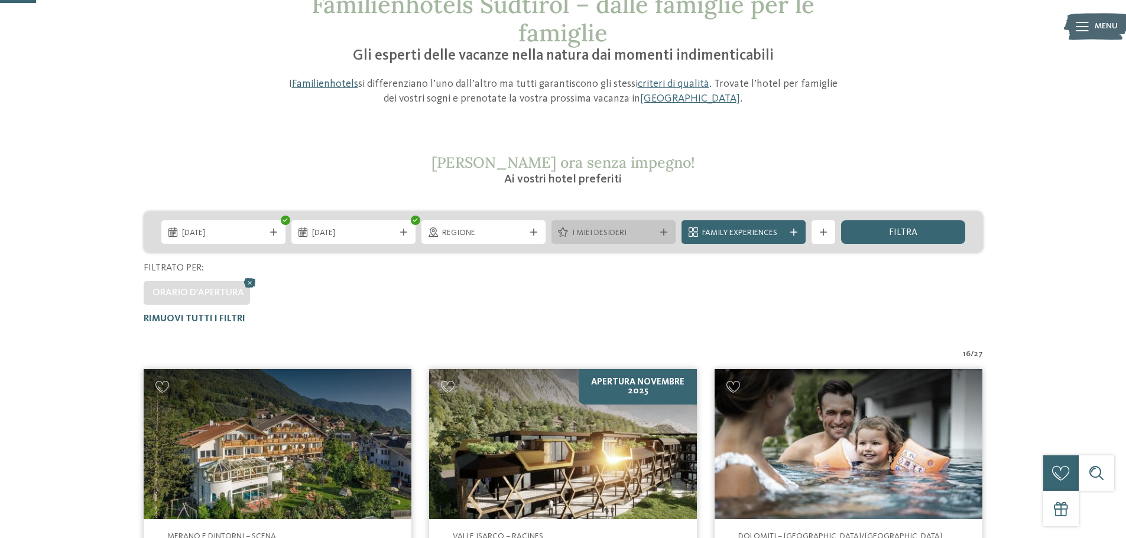
click at [663, 230] on icon at bounding box center [663, 232] width 7 height 7
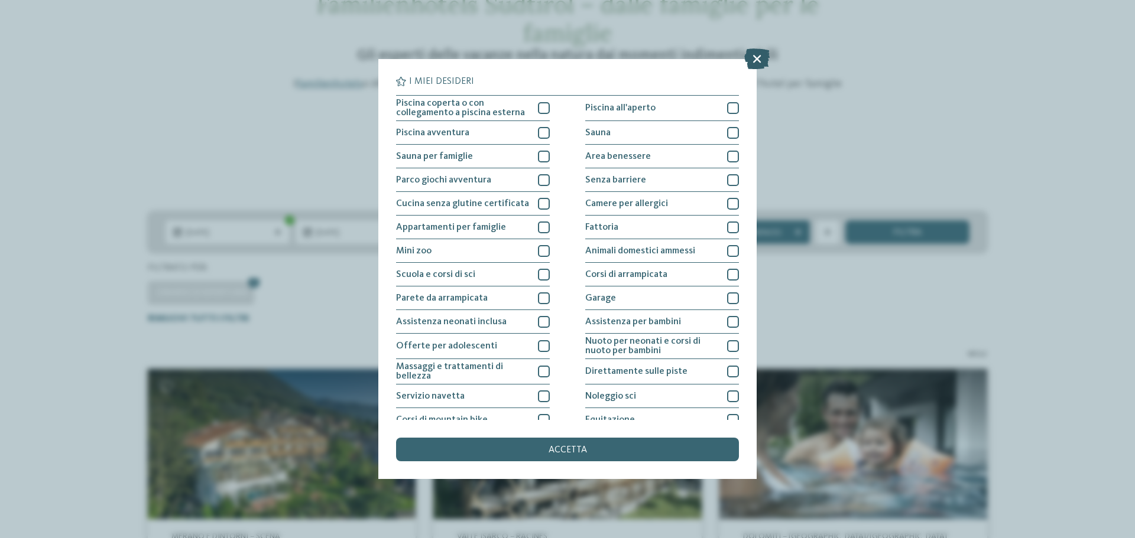
click at [759, 59] on icon at bounding box center [756, 58] width 25 height 21
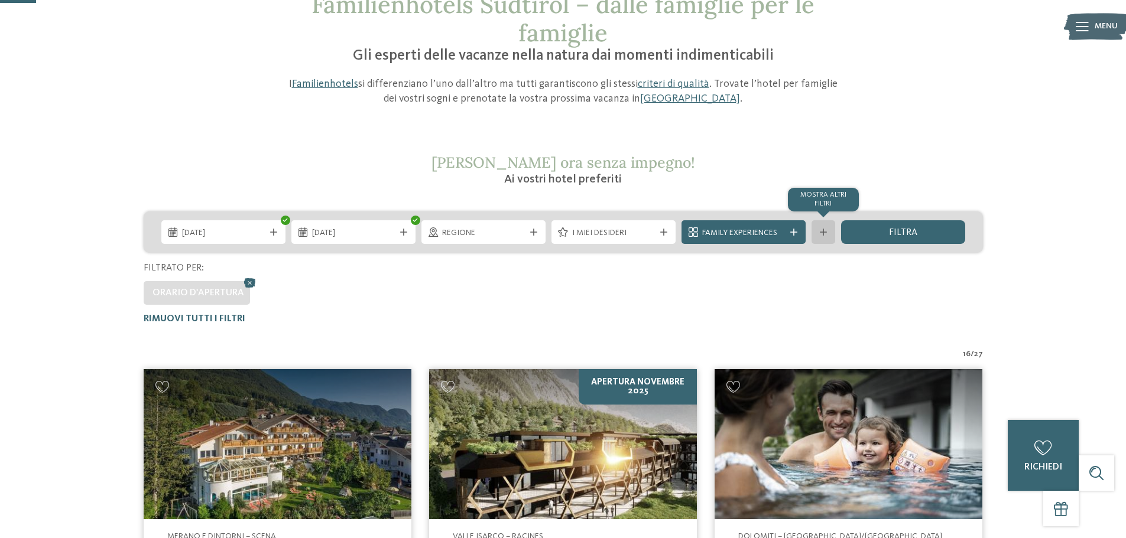
click at [824, 230] on icon at bounding box center [823, 232] width 7 height 7
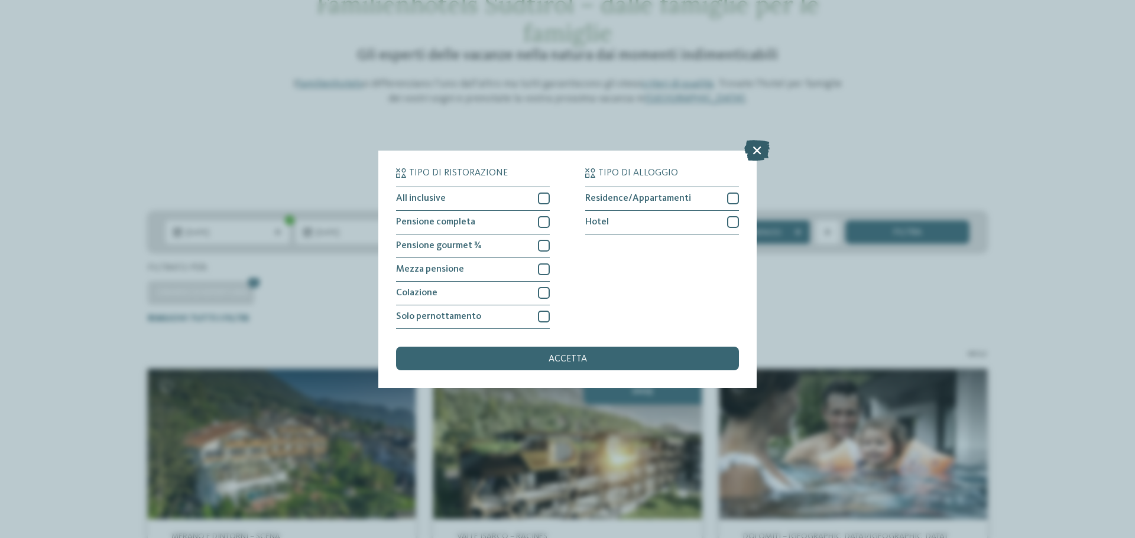
click at [753, 150] on icon at bounding box center [756, 149] width 25 height 21
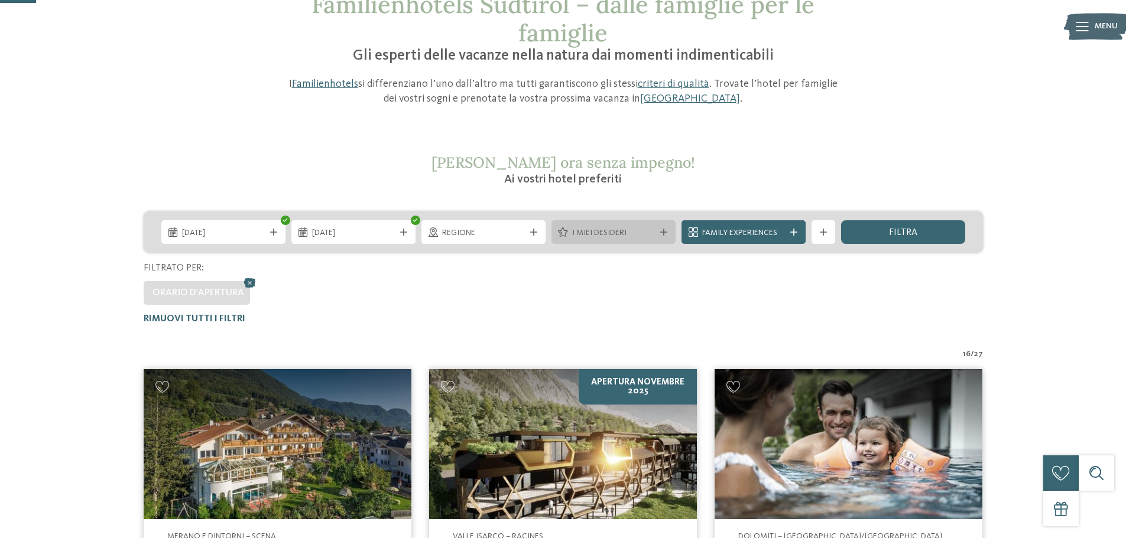
click at [668, 232] on div at bounding box center [664, 232] width 12 height 7
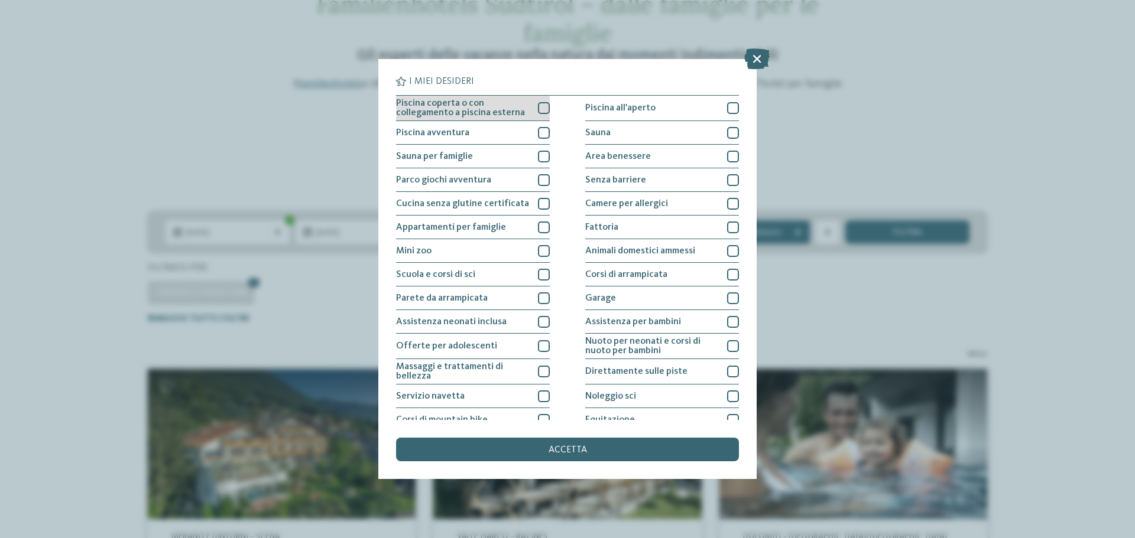
click at [485, 105] on span "Piscina coperta o con collegamento a piscina esterna" at bounding box center [462, 108] width 133 height 19
click at [753, 61] on icon at bounding box center [756, 58] width 25 height 21
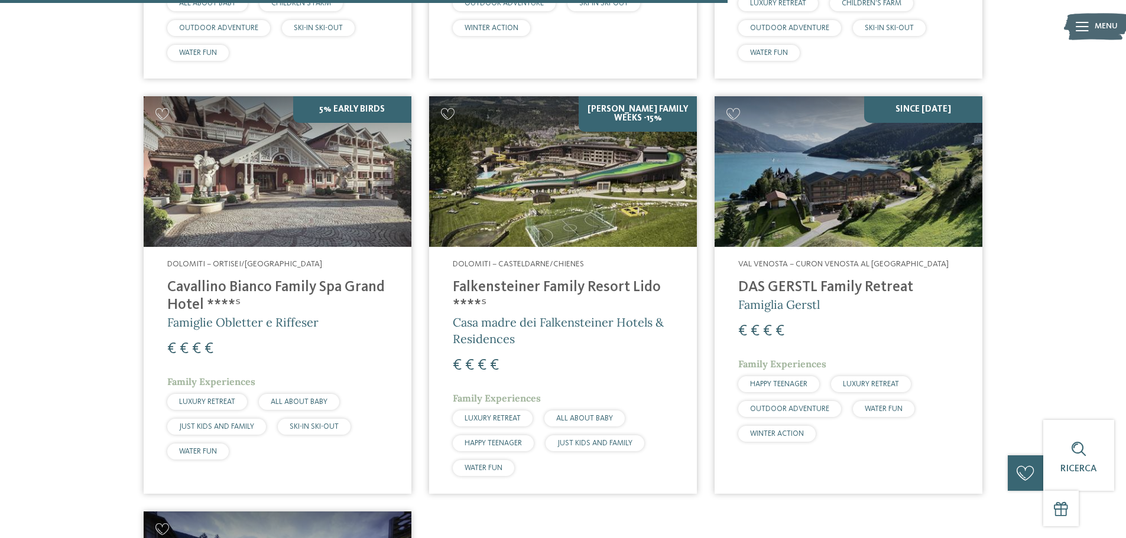
scroll to position [1865, 0]
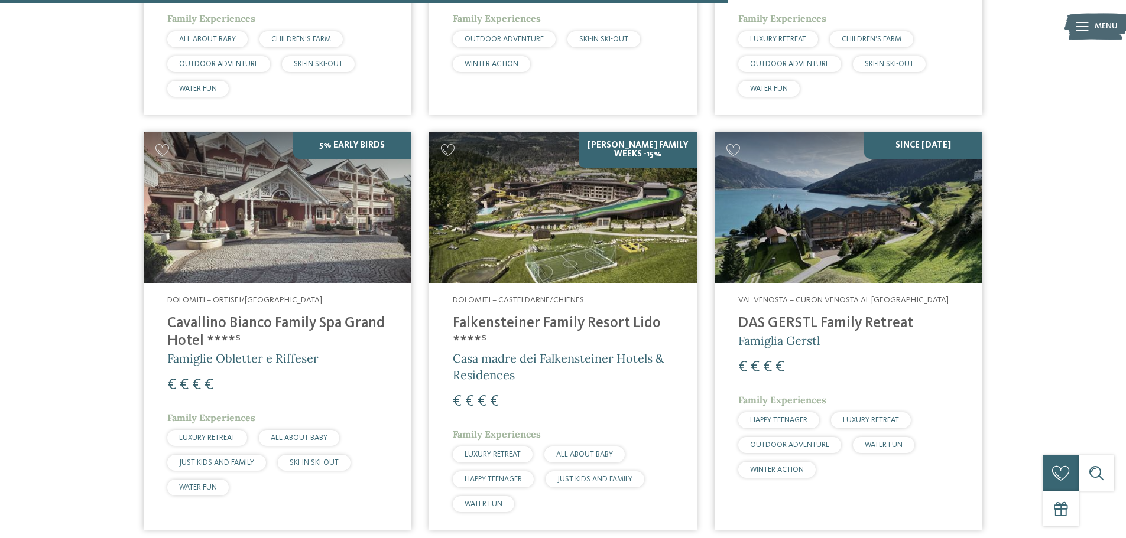
click at [473, 315] on h4 "Falkensteiner Family Resort Lido ****ˢ" at bounding box center [563, 332] width 220 height 35
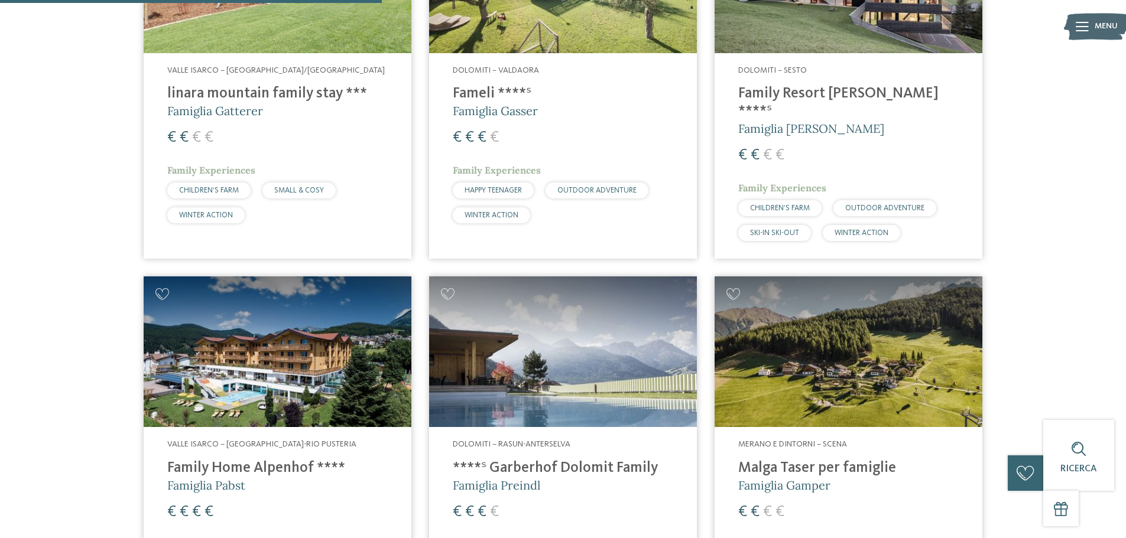
scroll to position [979, 0]
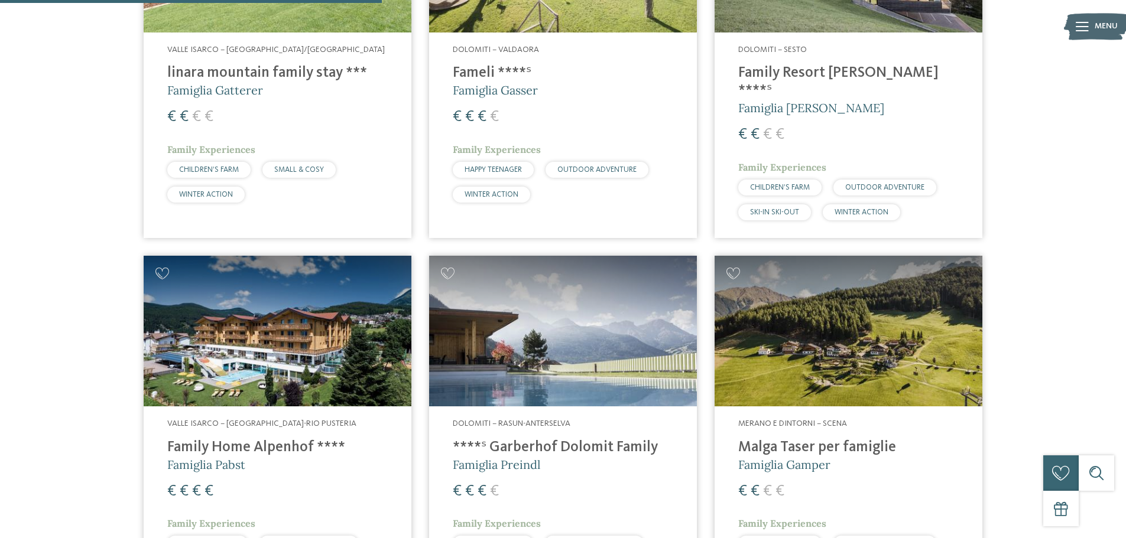
click at [821, 362] on img at bounding box center [848, 331] width 268 height 151
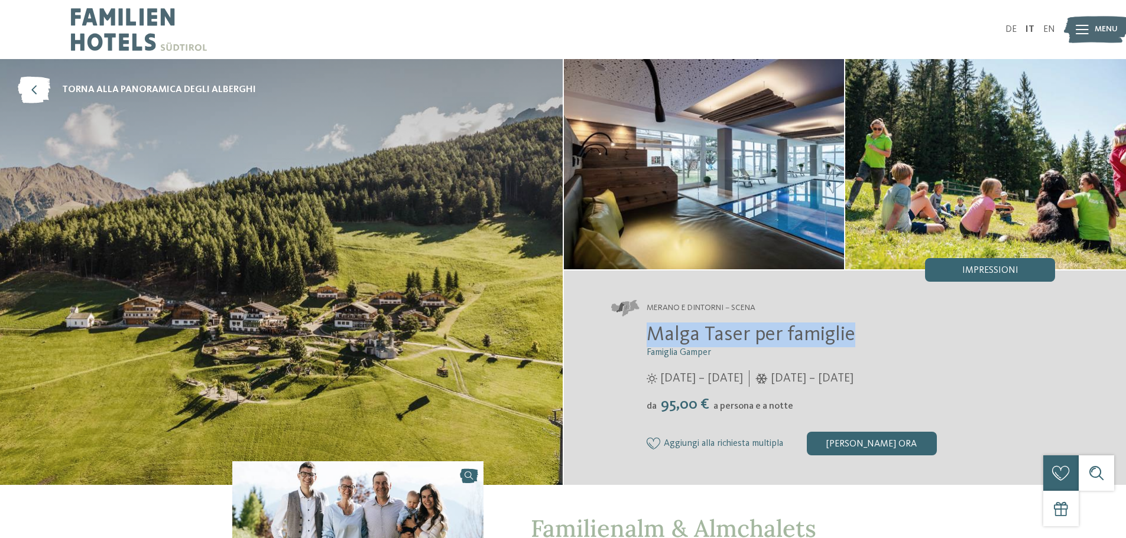
drag, startPoint x: 650, startPoint y: 333, endPoint x: 868, endPoint y: 333, distance: 218.1
click at [868, 333] on h2 "Malga Taser per famiglie" at bounding box center [851, 335] width 409 height 25
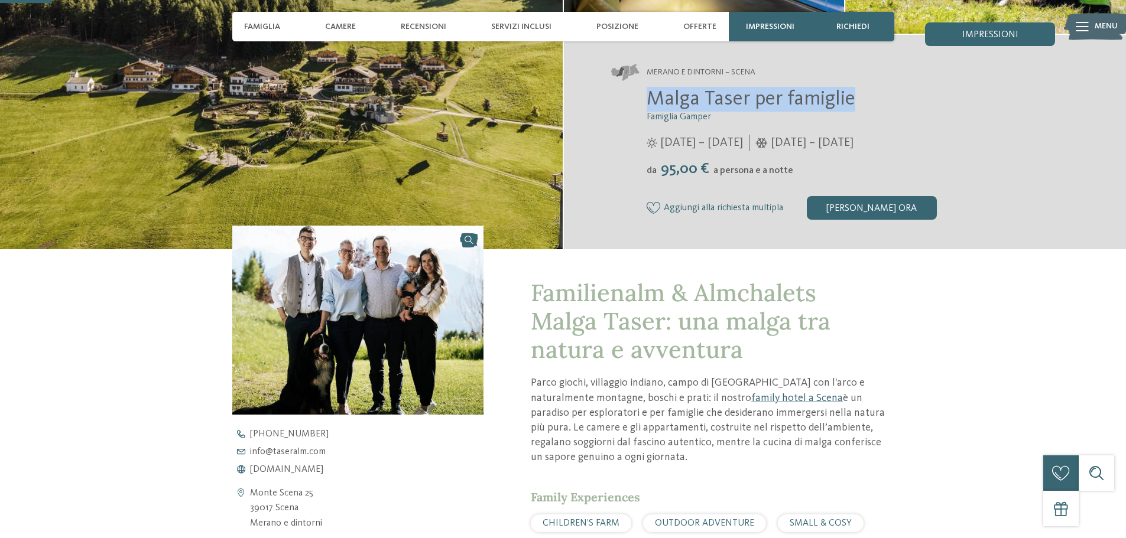
scroll to position [236, 0]
copy span "Malga Taser per famiglie"
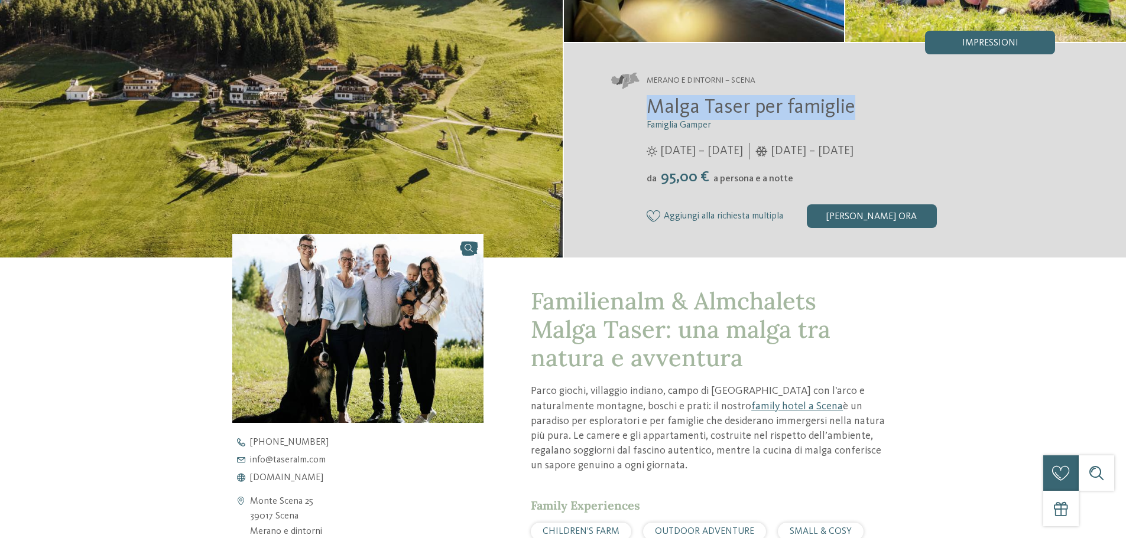
scroll to position [355, 0]
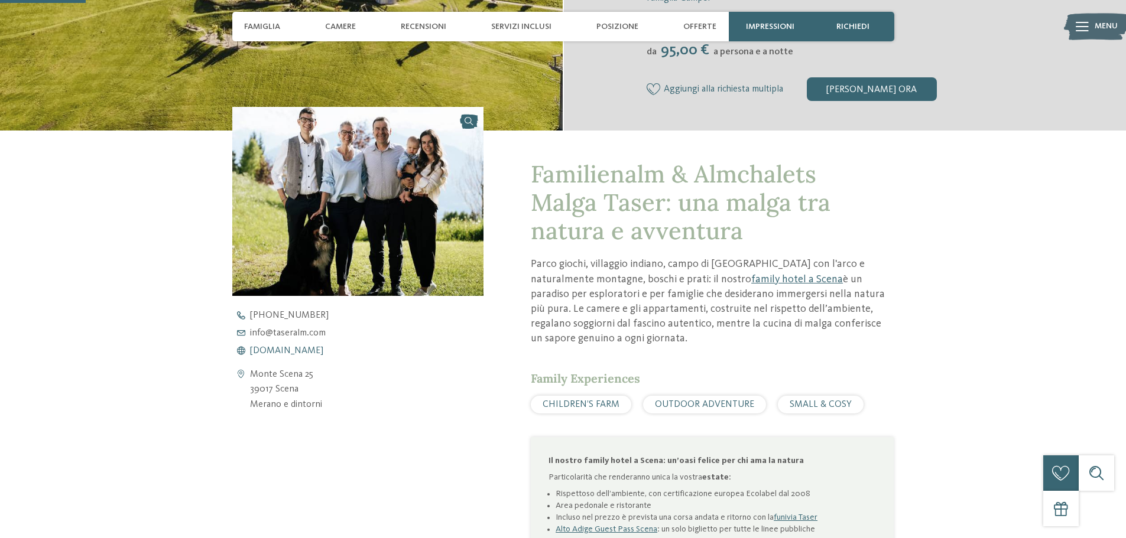
click at [299, 350] on span "[DOMAIN_NAME]" at bounding box center [286, 350] width 73 height 9
